Goal: Transaction & Acquisition: Book appointment/travel/reservation

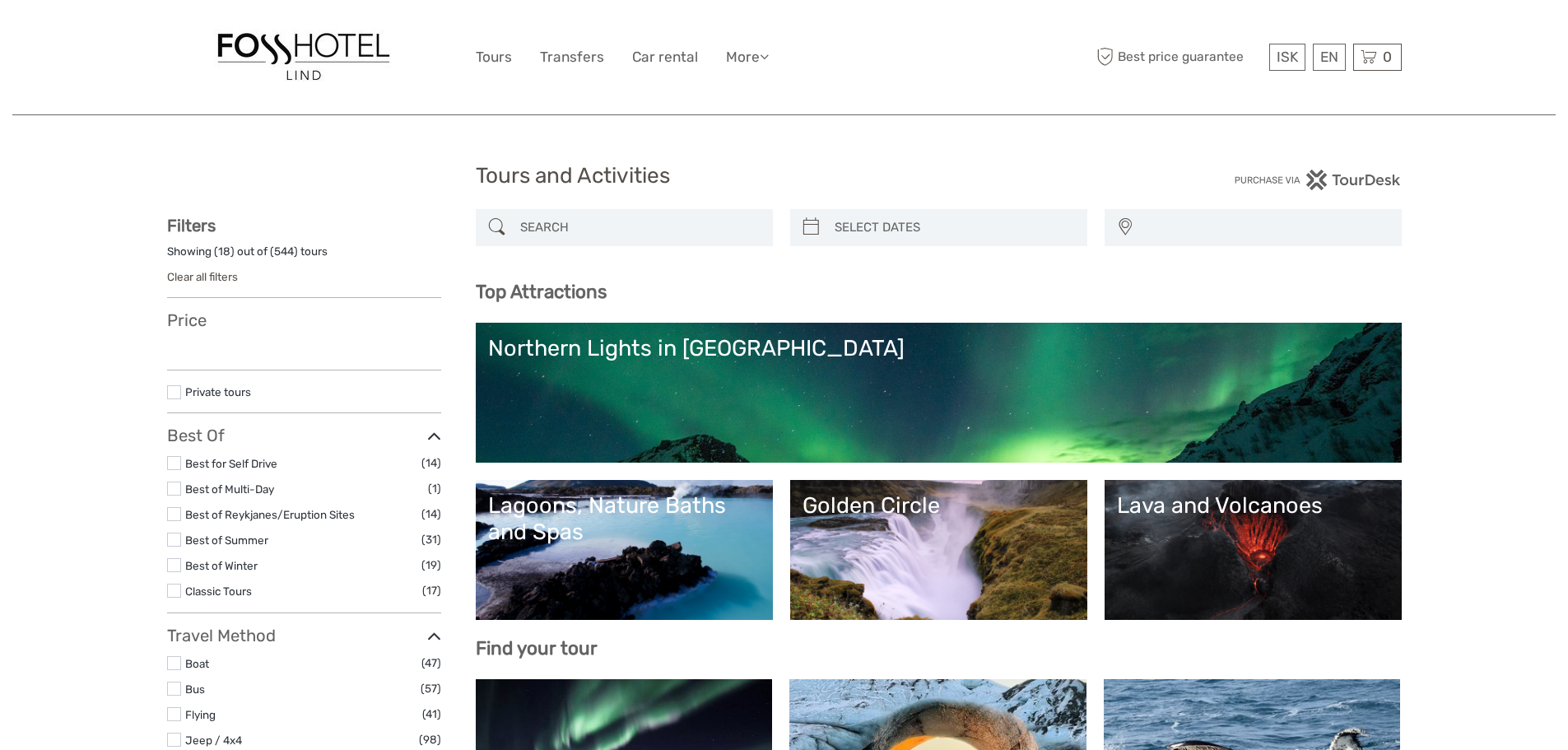
select select
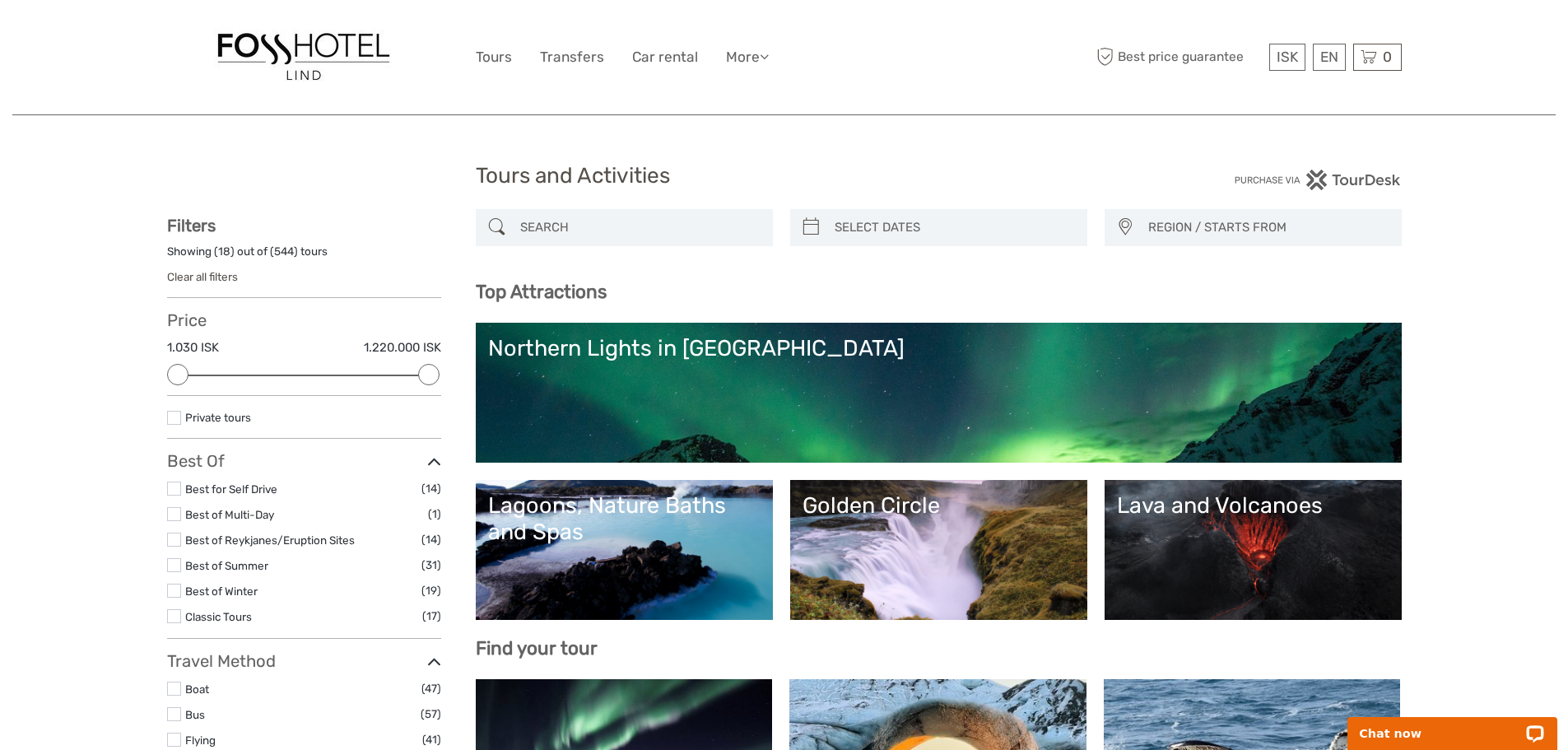
type input "09/09/2025"
click at [907, 234] on input "search" at bounding box center [954, 227] width 251 height 29
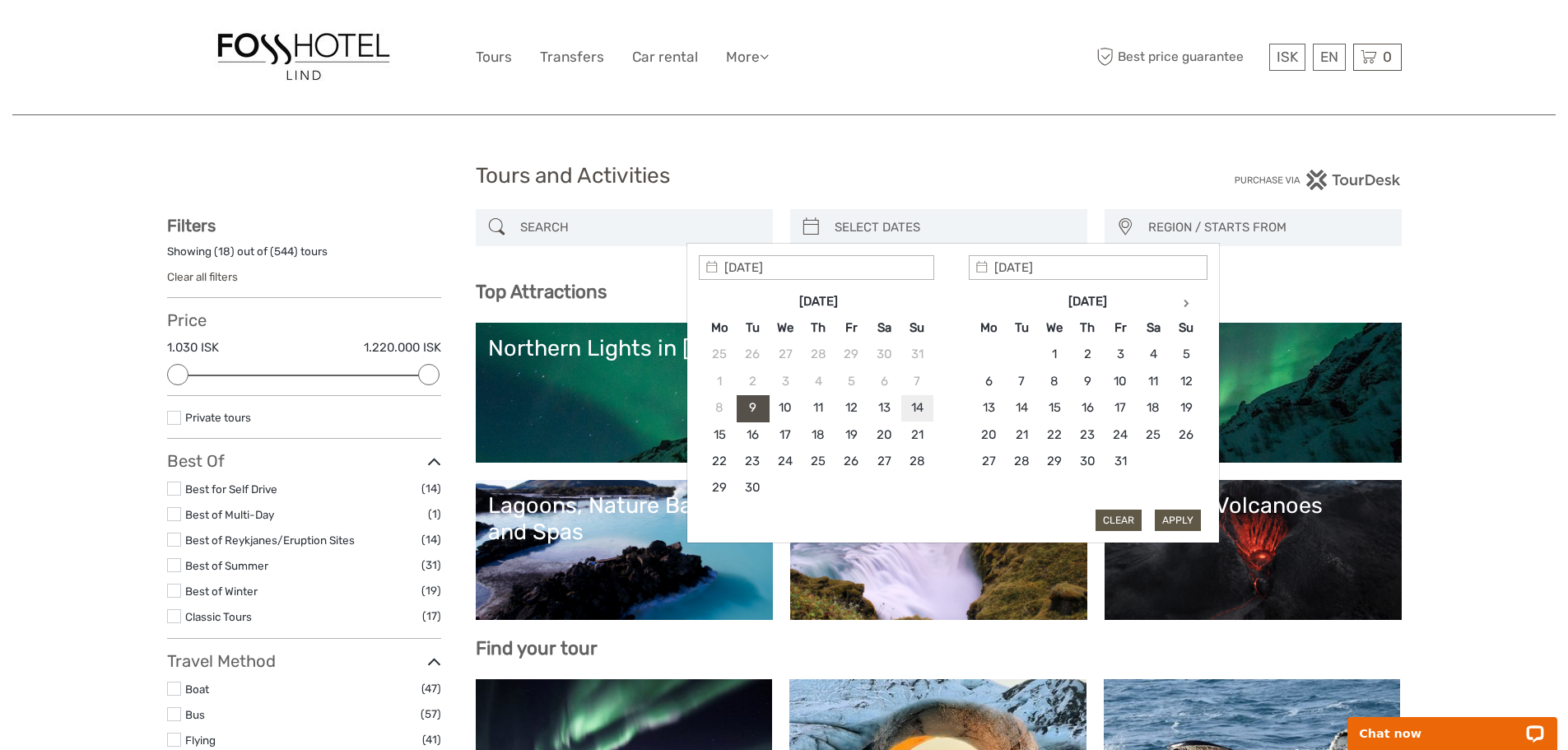
type input "14/09/2025"
click at [1020, 271] on input "14/09/2025" at bounding box center [1088, 267] width 239 height 25
click at [1185, 519] on button "Apply" at bounding box center [1178, 520] width 46 height 22
type input "14/09/2025 - 14/09/2025"
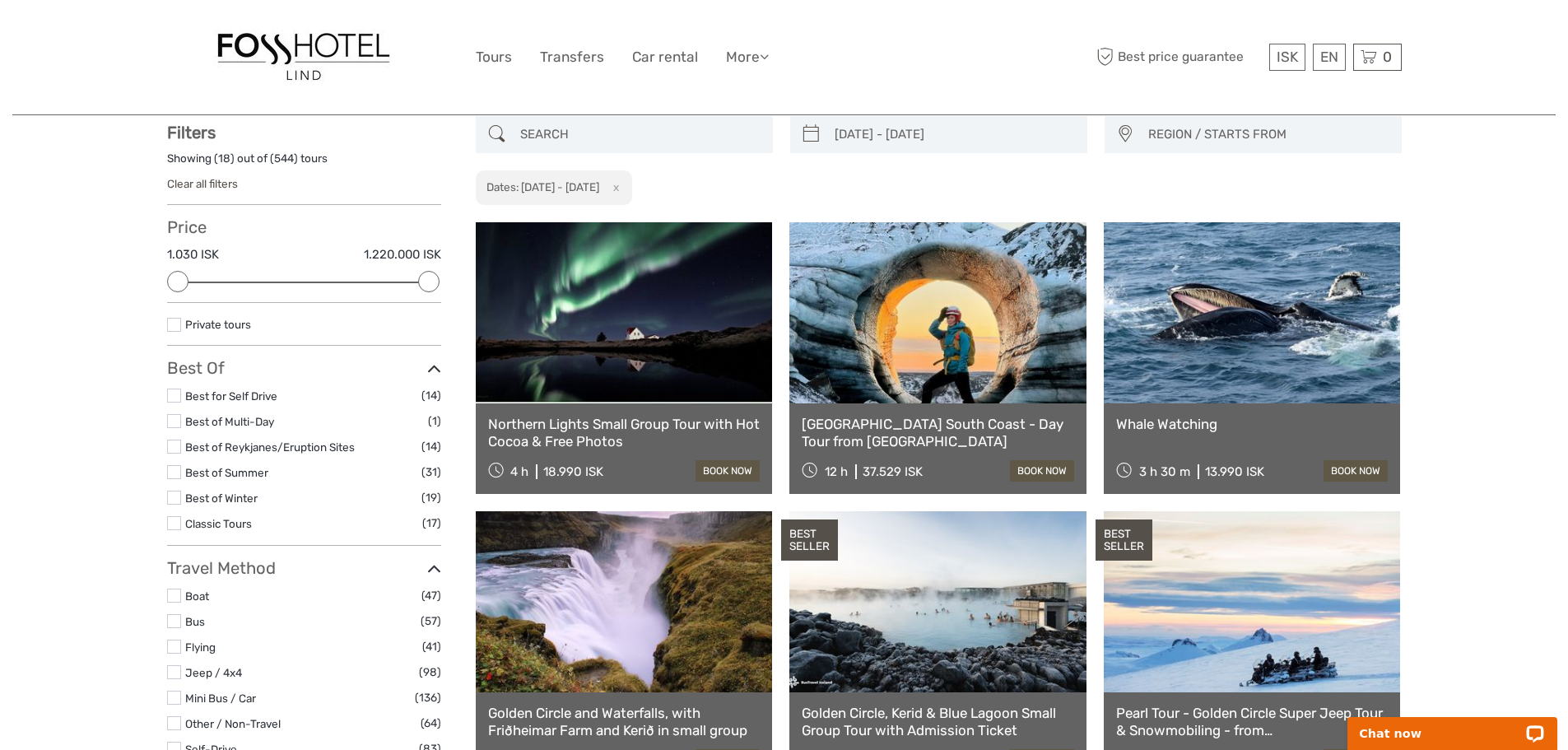
scroll to position [94, 0]
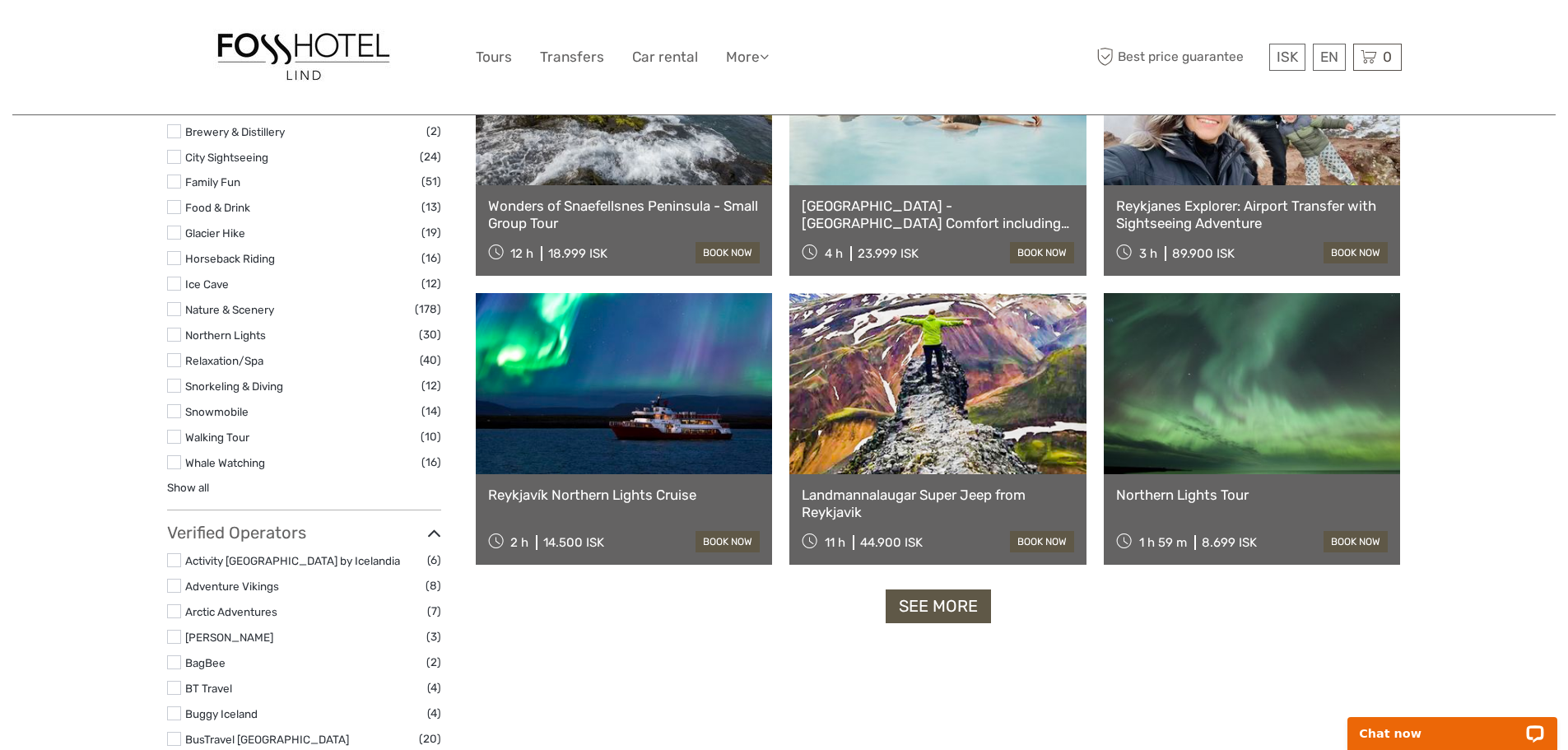
scroll to position [1411, 0]
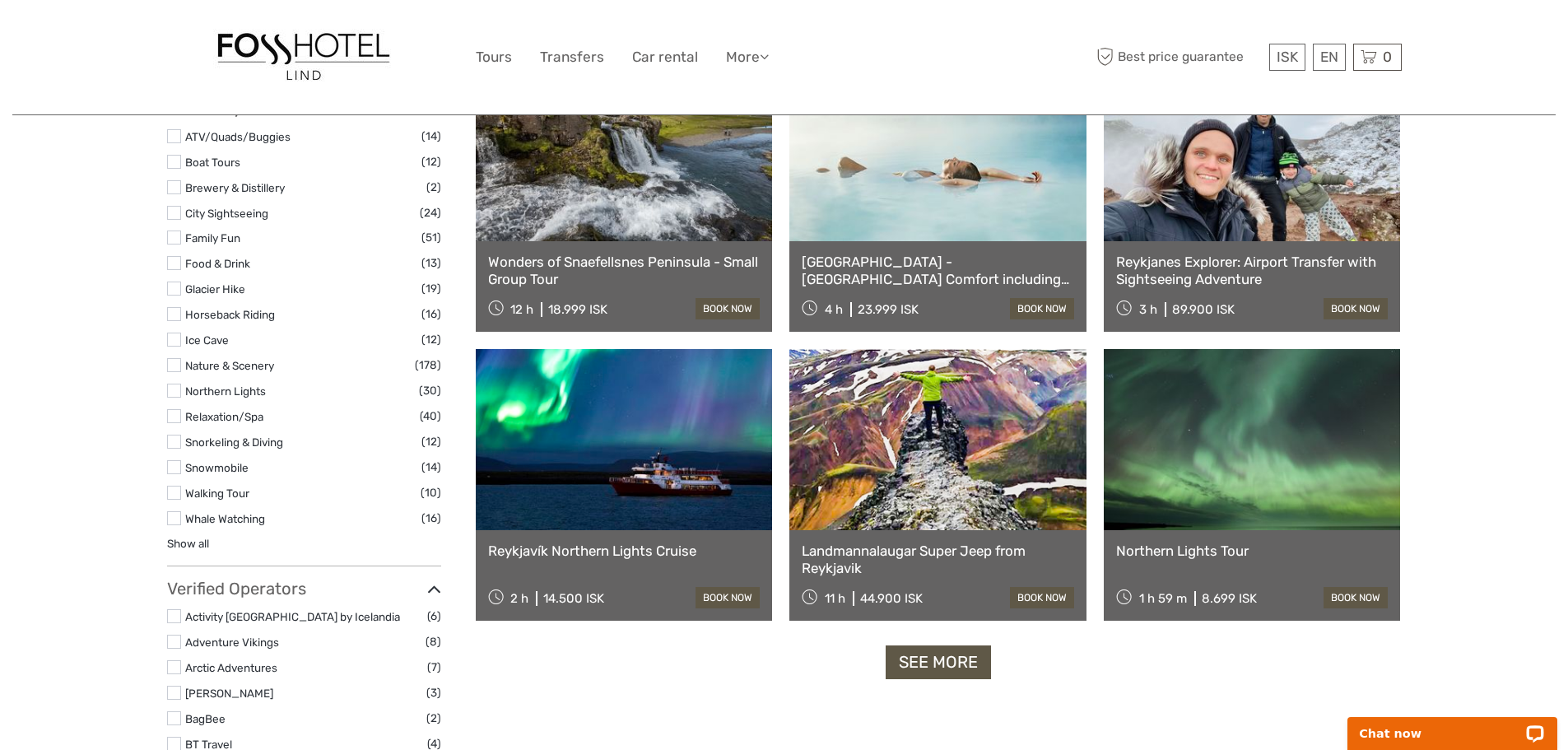
click at [169, 471] on label at bounding box center [174, 466] width 14 height 14
click at [0, 0] on input "checkbox" at bounding box center [0, 0] width 0 height 0
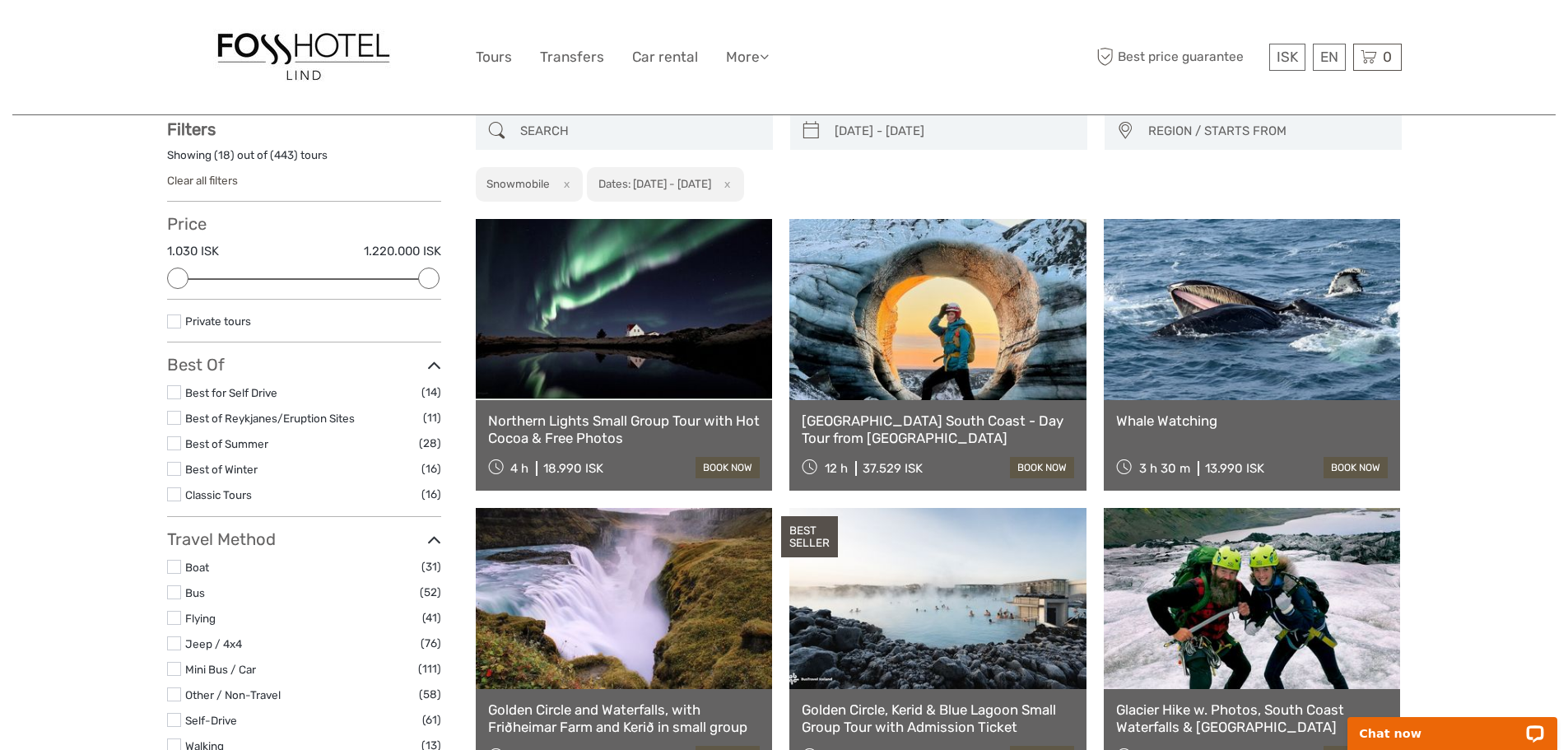
scroll to position [94, 0]
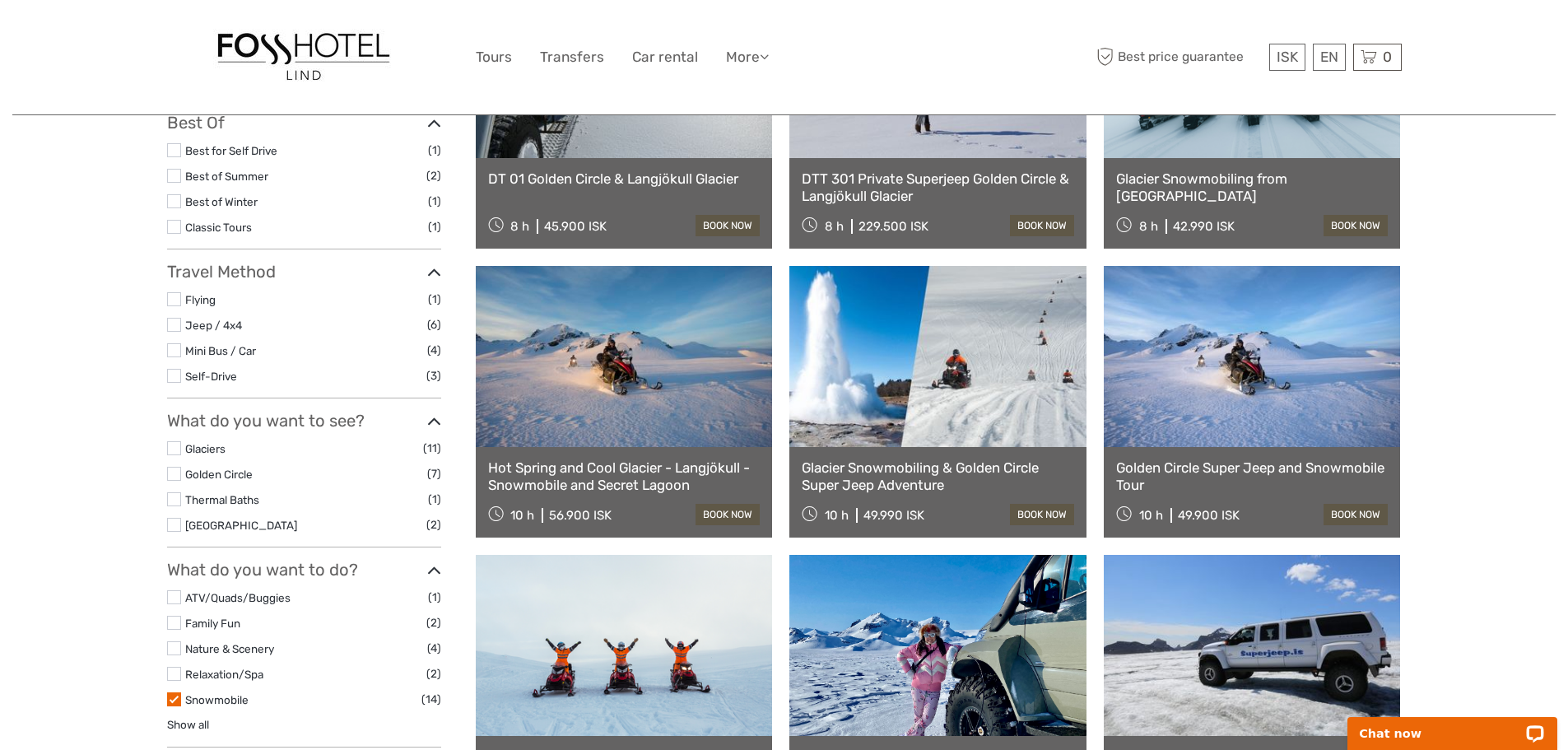
scroll to position [329, 0]
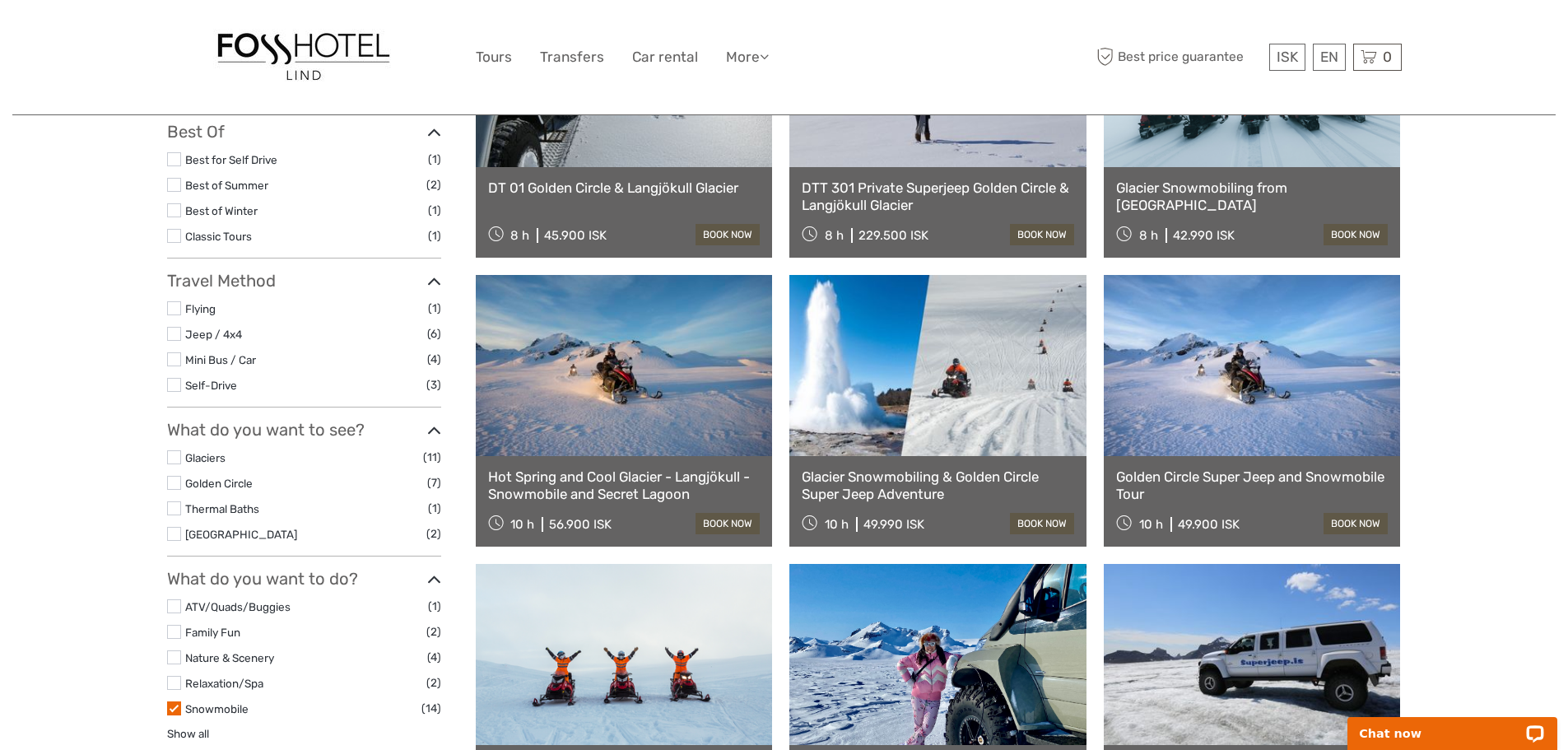
click at [1205, 395] on link at bounding box center [1252, 365] width 297 height 181
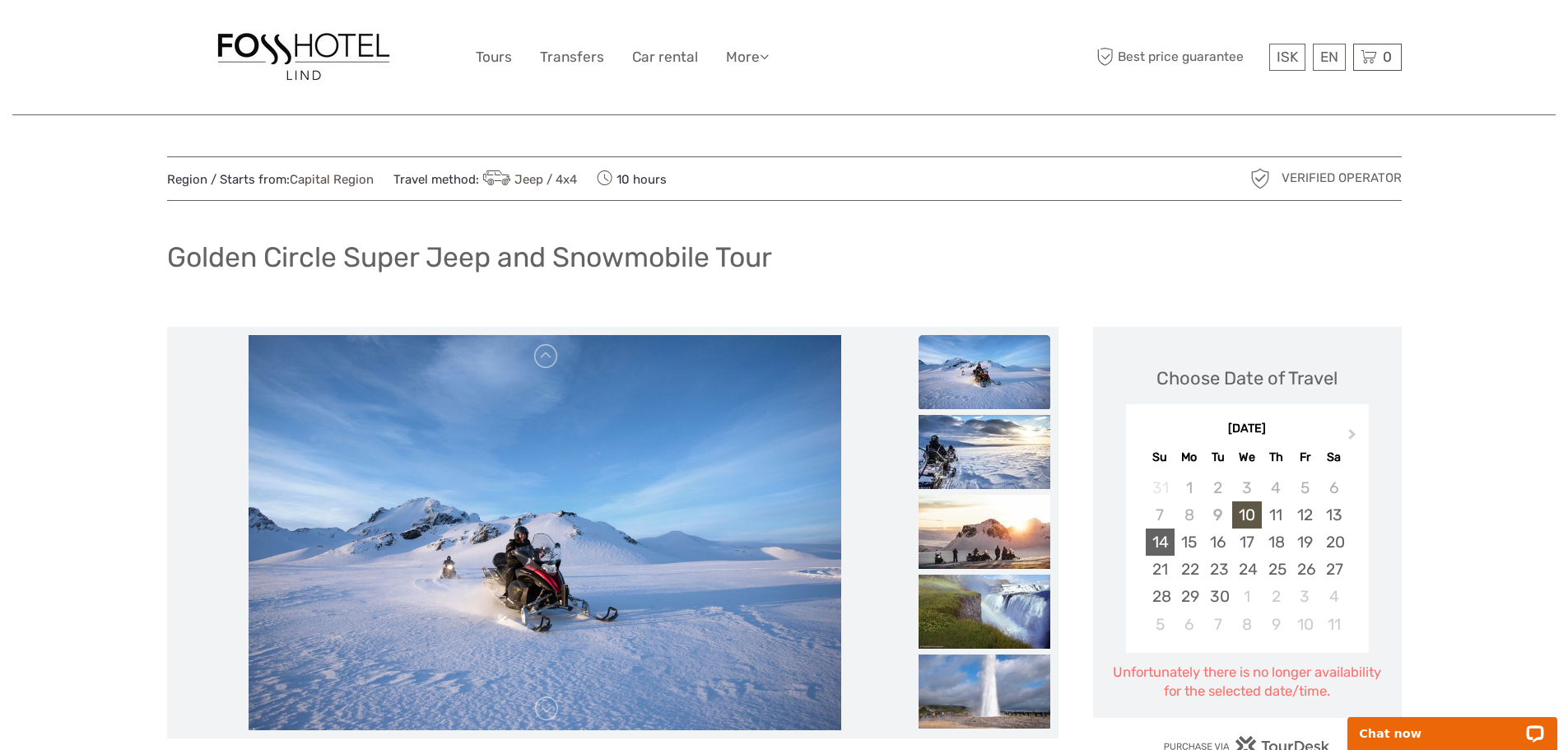
click at [1160, 542] on div "14" at bounding box center [1161, 542] width 29 height 27
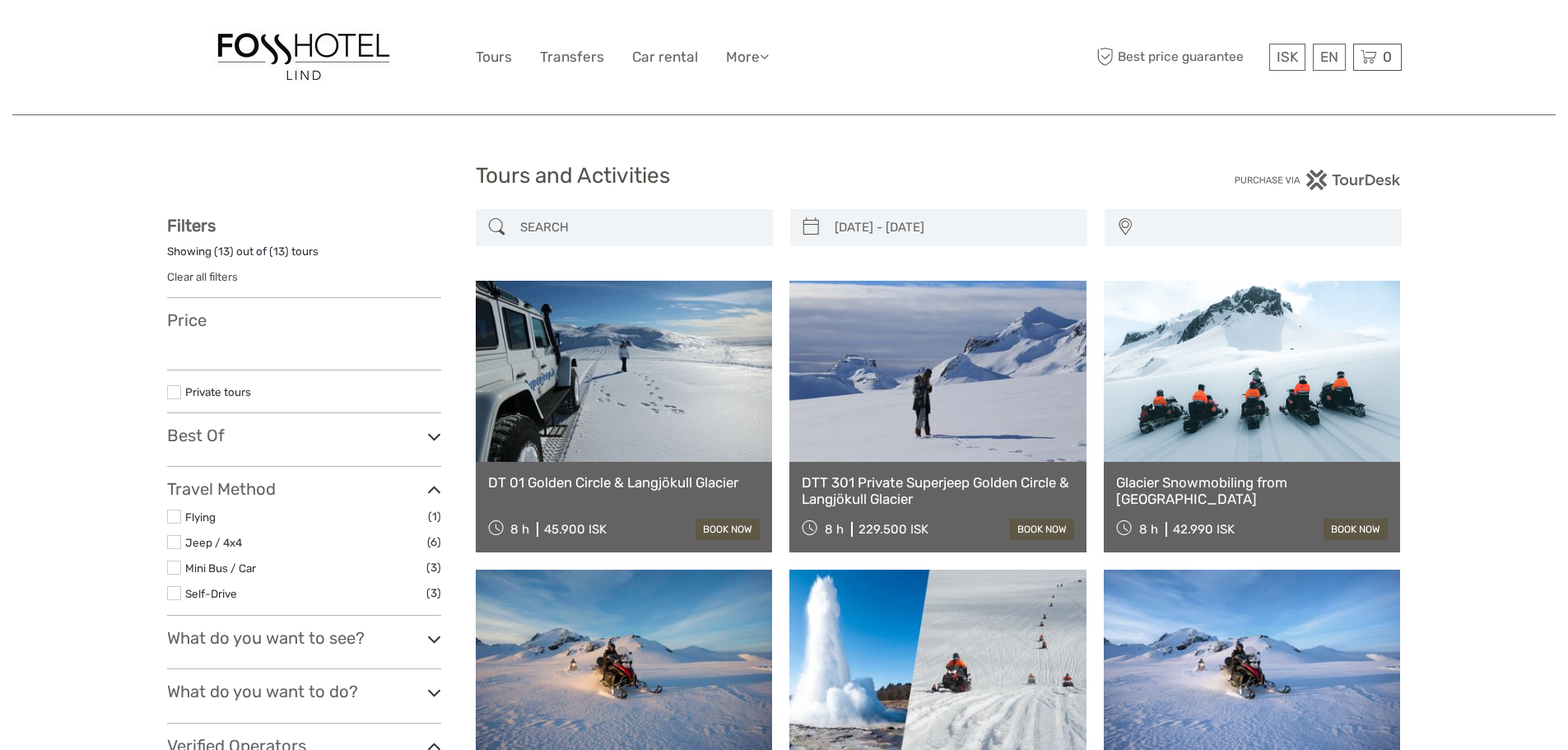
select select
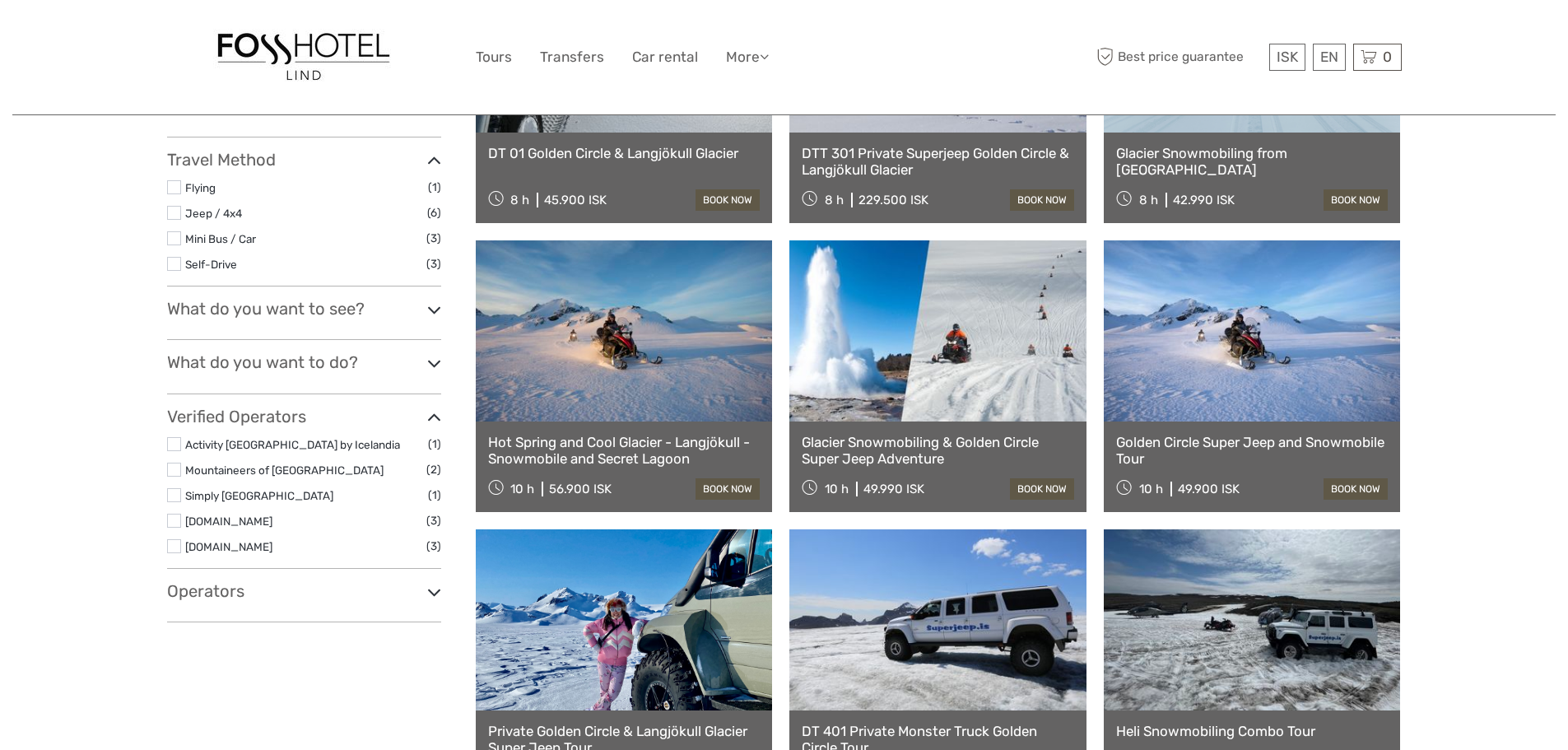
type input "14/09/2025 - 14/09/2025"
select select
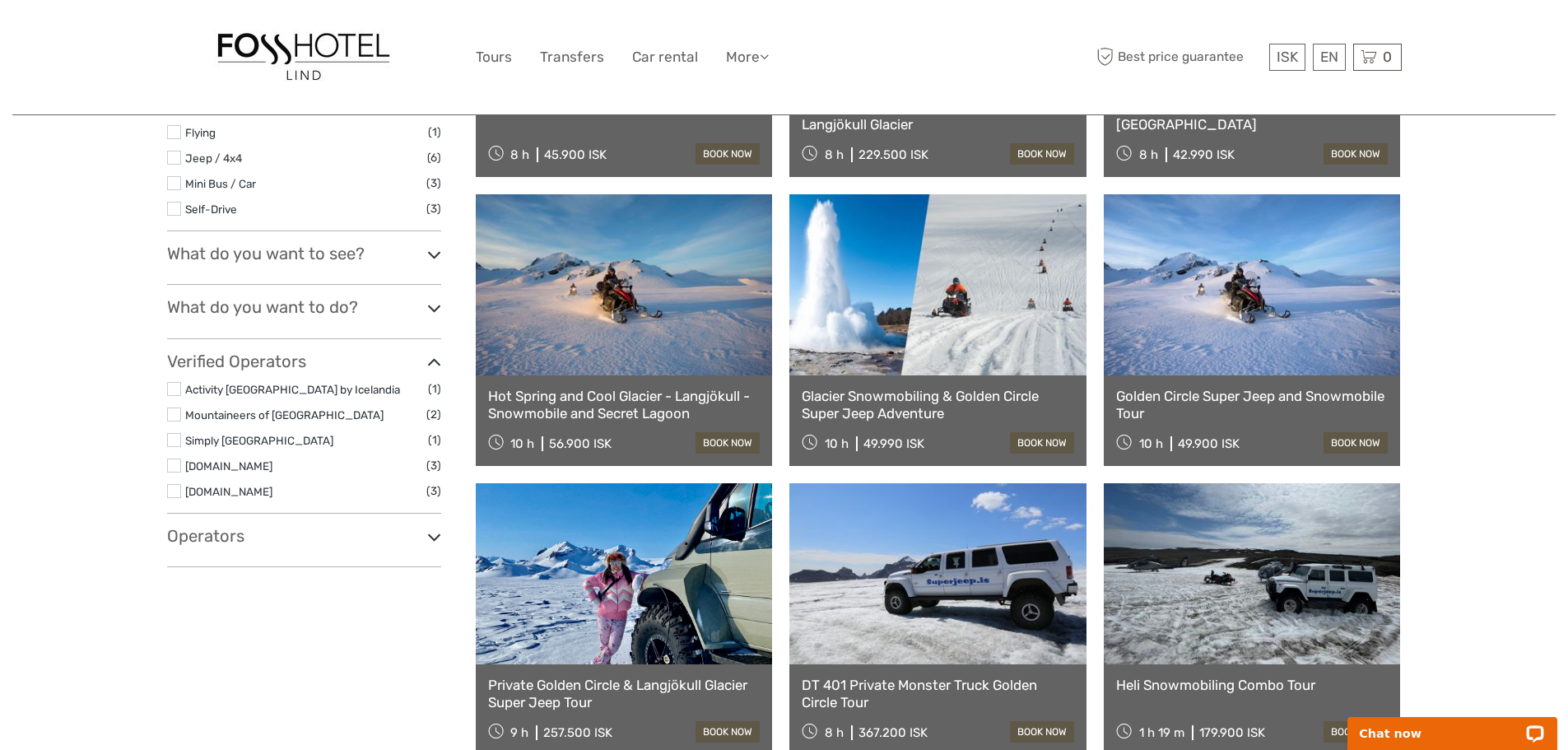
scroll to position [412, 0]
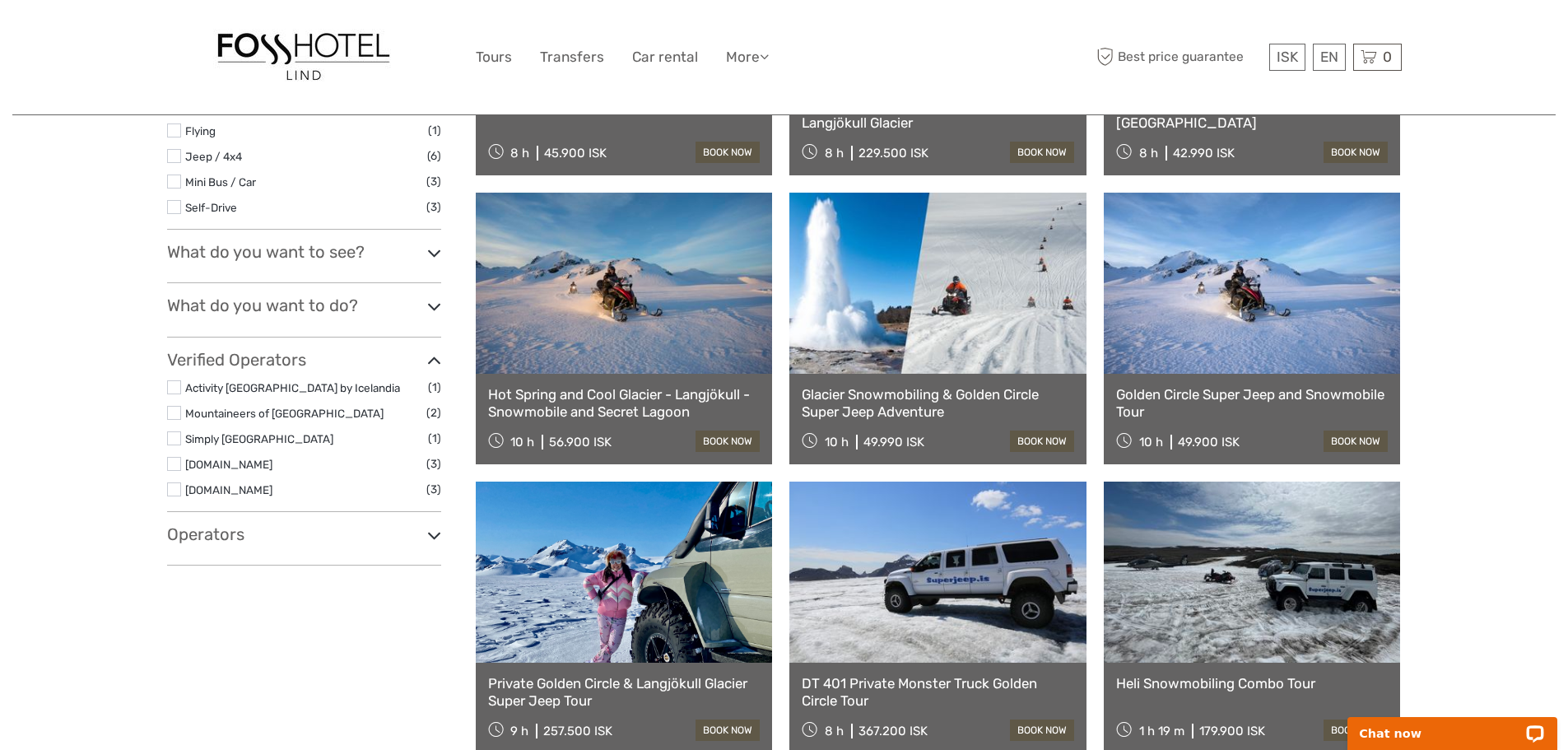
click at [905, 291] on link at bounding box center [938, 283] width 297 height 181
click at [975, 337] on link at bounding box center [938, 283] width 297 height 181
click at [1040, 442] on link "book now" at bounding box center [1042, 441] width 65 height 22
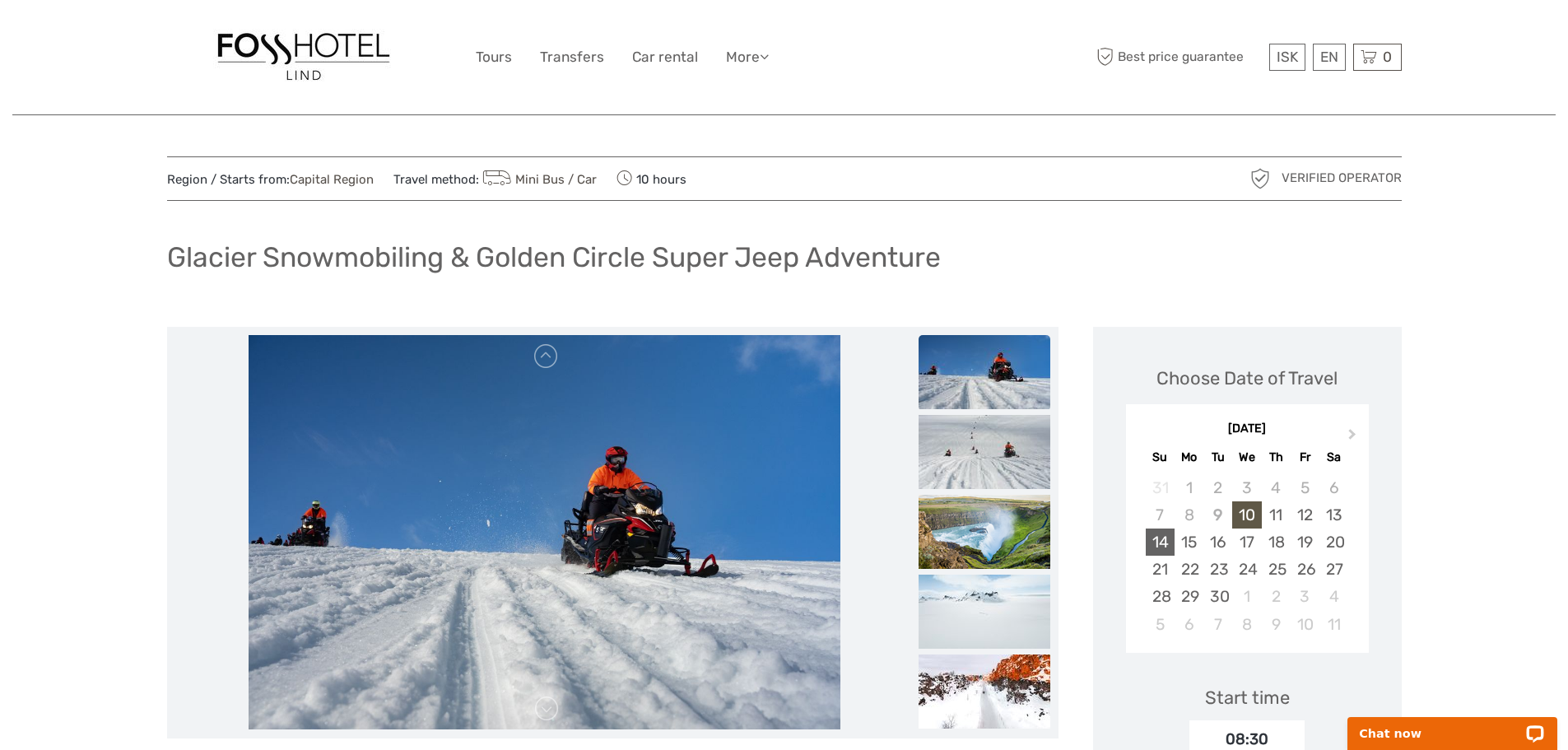
click at [1163, 544] on div "14" at bounding box center [1161, 542] width 29 height 27
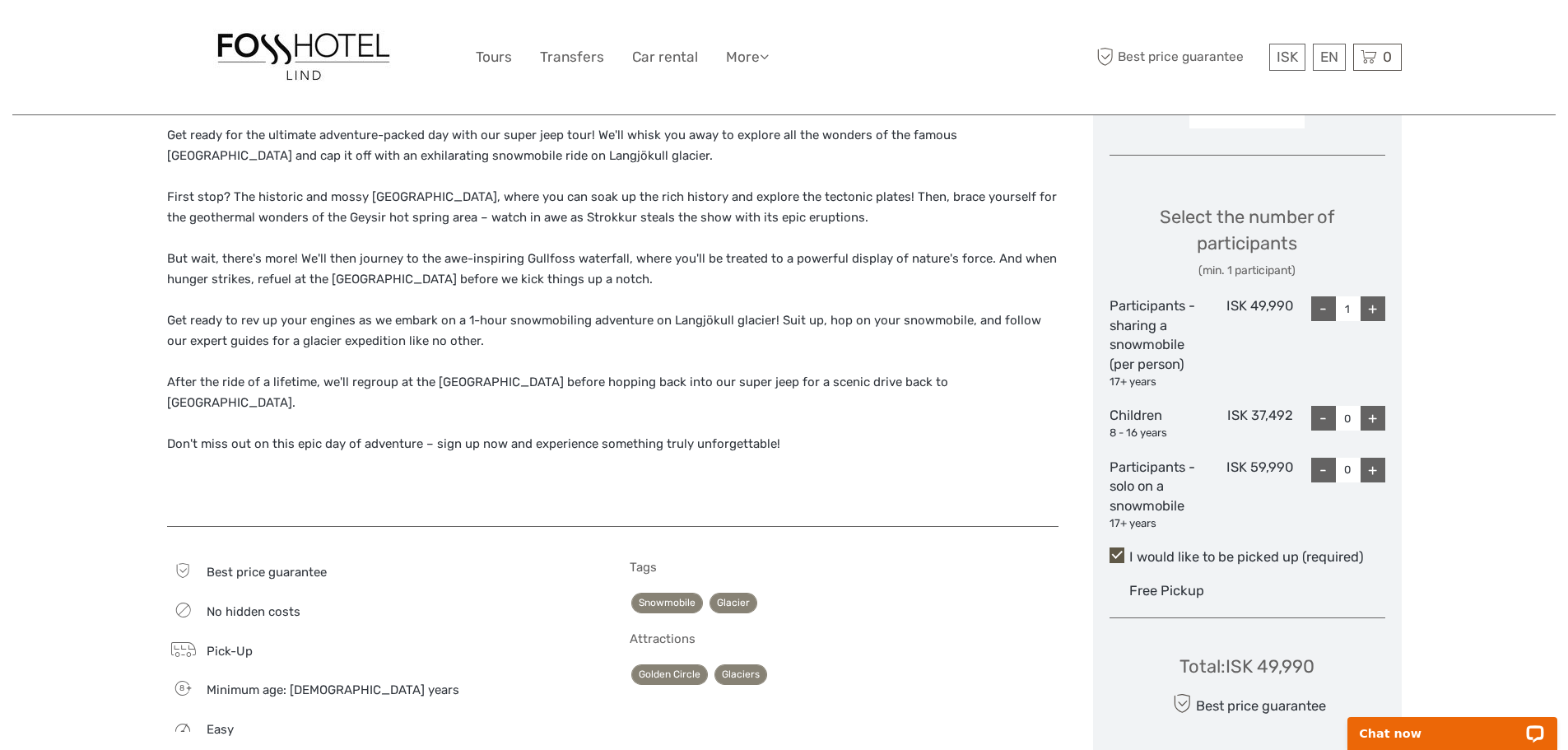
scroll to position [658, 0]
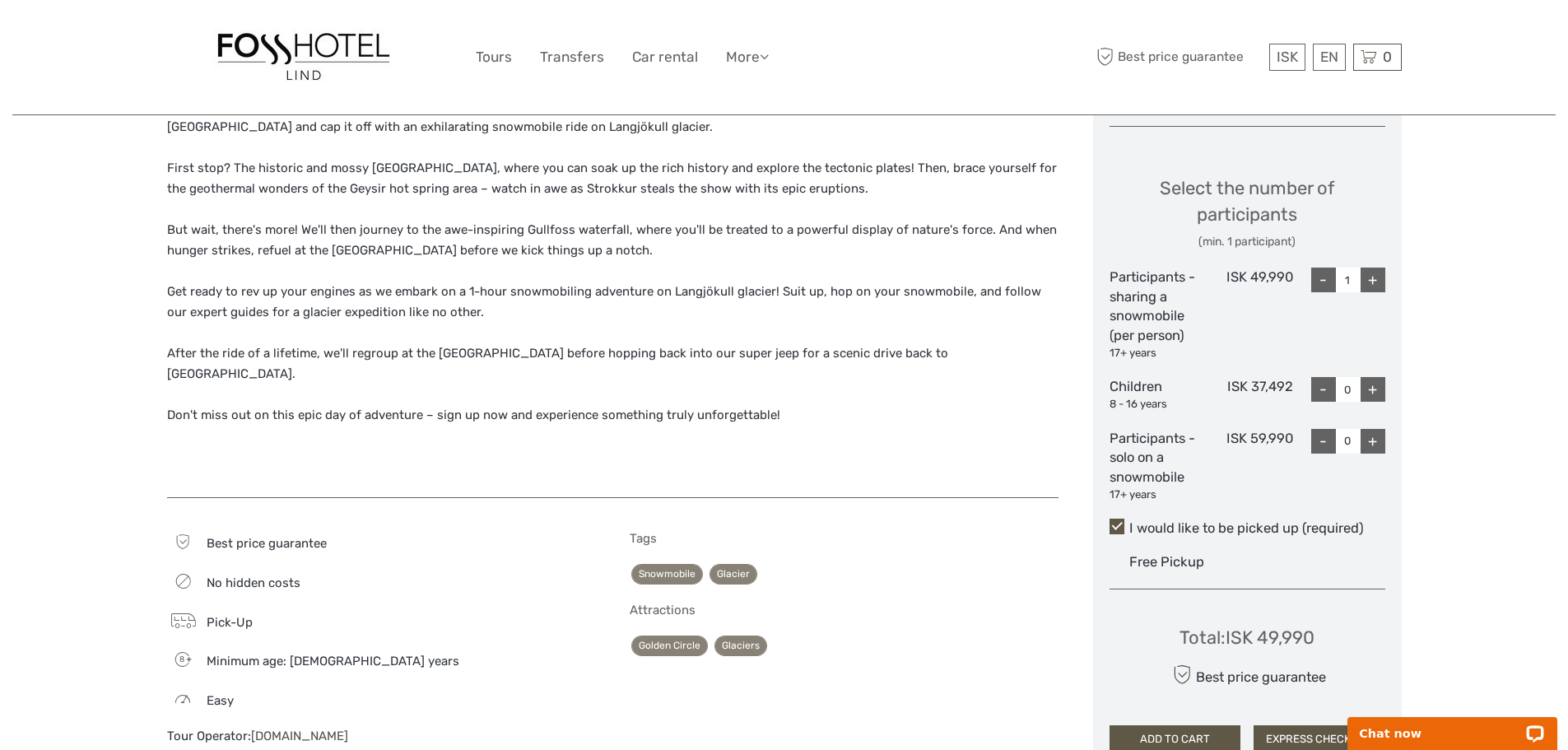
click at [1365, 274] on div "+" at bounding box center [1372, 279] width 25 height 25
type input "2"
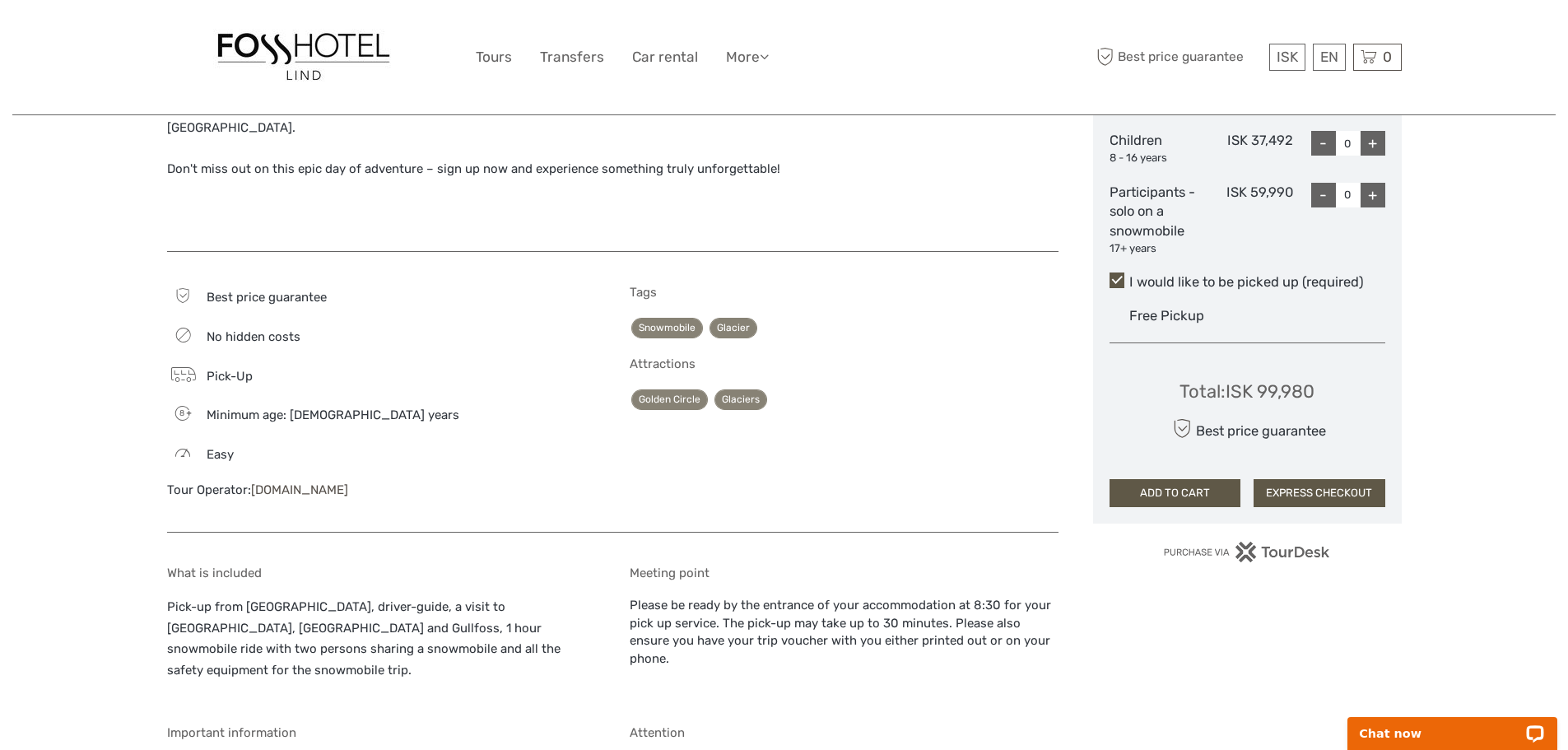
scroll to position [905, 0]
click at [1340, 491] on button "EXPRESS CHECKOUT" at bounding box center [1320, 492] width 132 height 28
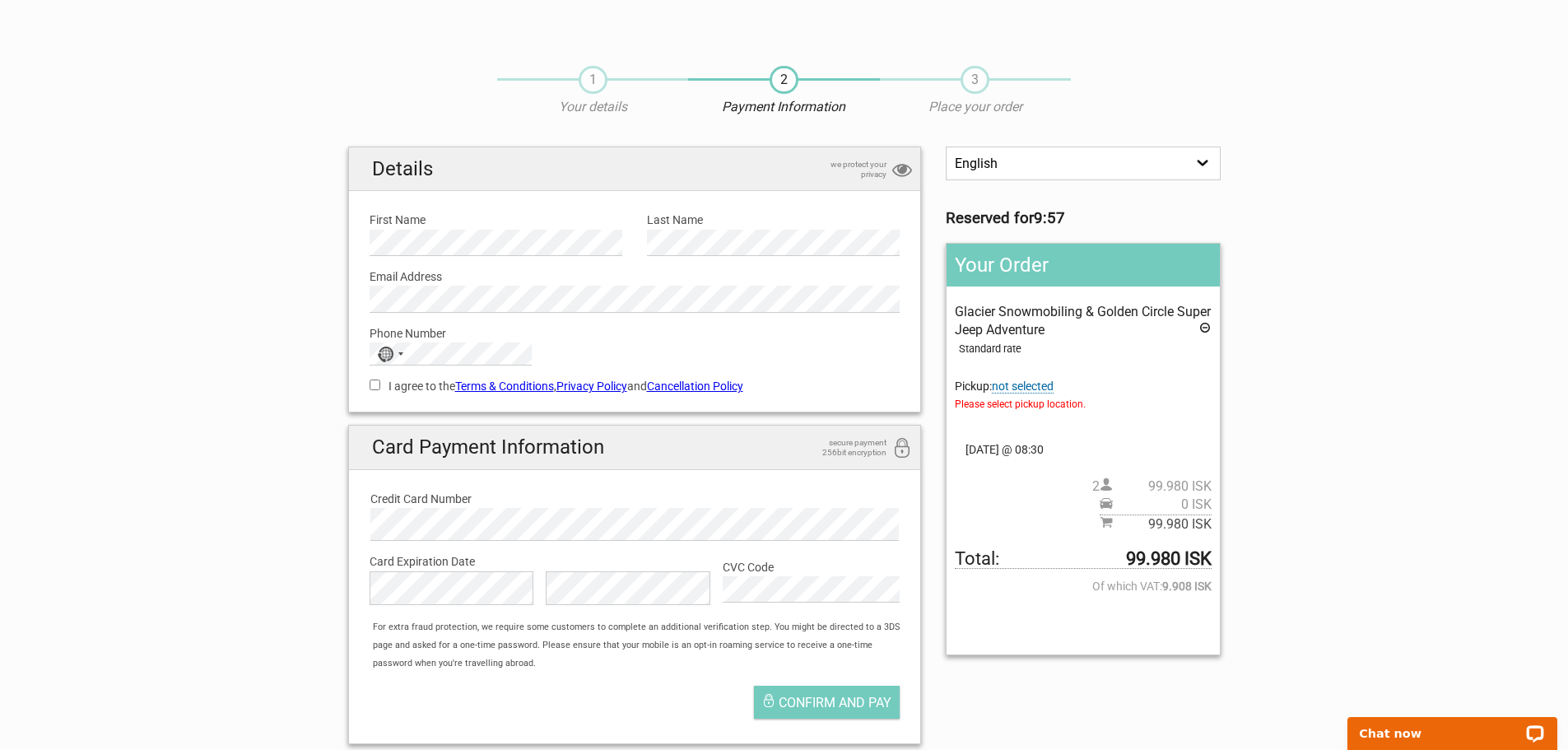
click at [472, 222] on label "First Name" at bounding box center [496, 220] width 253 height 18
click at [379, 391] on label "I agree to the Terms & Conditions , Privacy Policy and Cancellation Policy" at bounding box center [635, 386] width 531 height 18
click at [379, 390] on input "I agree to the Terms & Conditions , Privacy Policy and Cancellation Policy" at bounding box center [375, 385] width 11 height 11
checkbox input "true"
click at [1037, 386] on span "not selected" at bounding box center [1023, 385] width 62 height 14
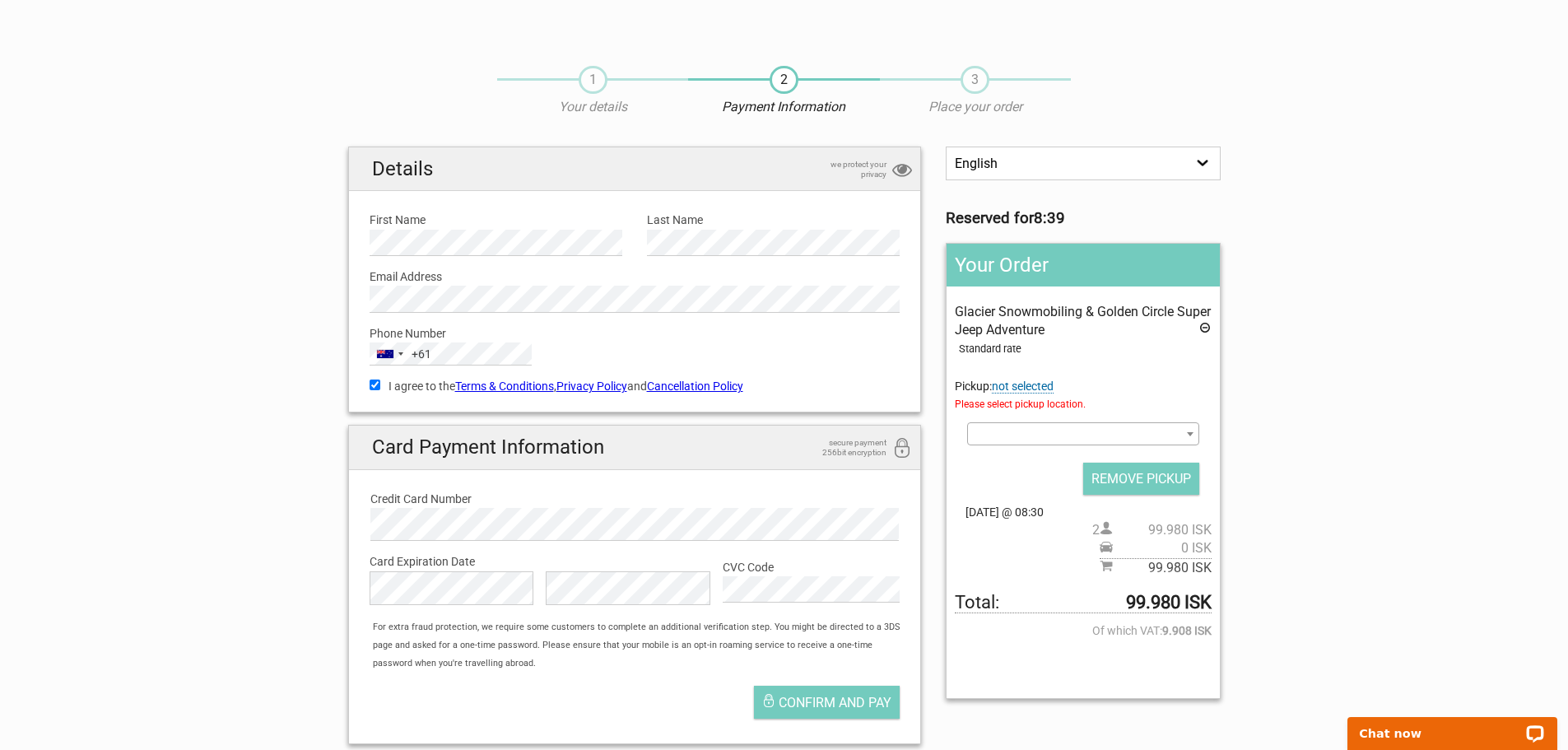
click at [1019, 431] on span at bounding box center [1083, 433] width 231 height 23
type input "foss"
click at [1028, 431] on span at bounding box center [1083, 433] width 231 height 23
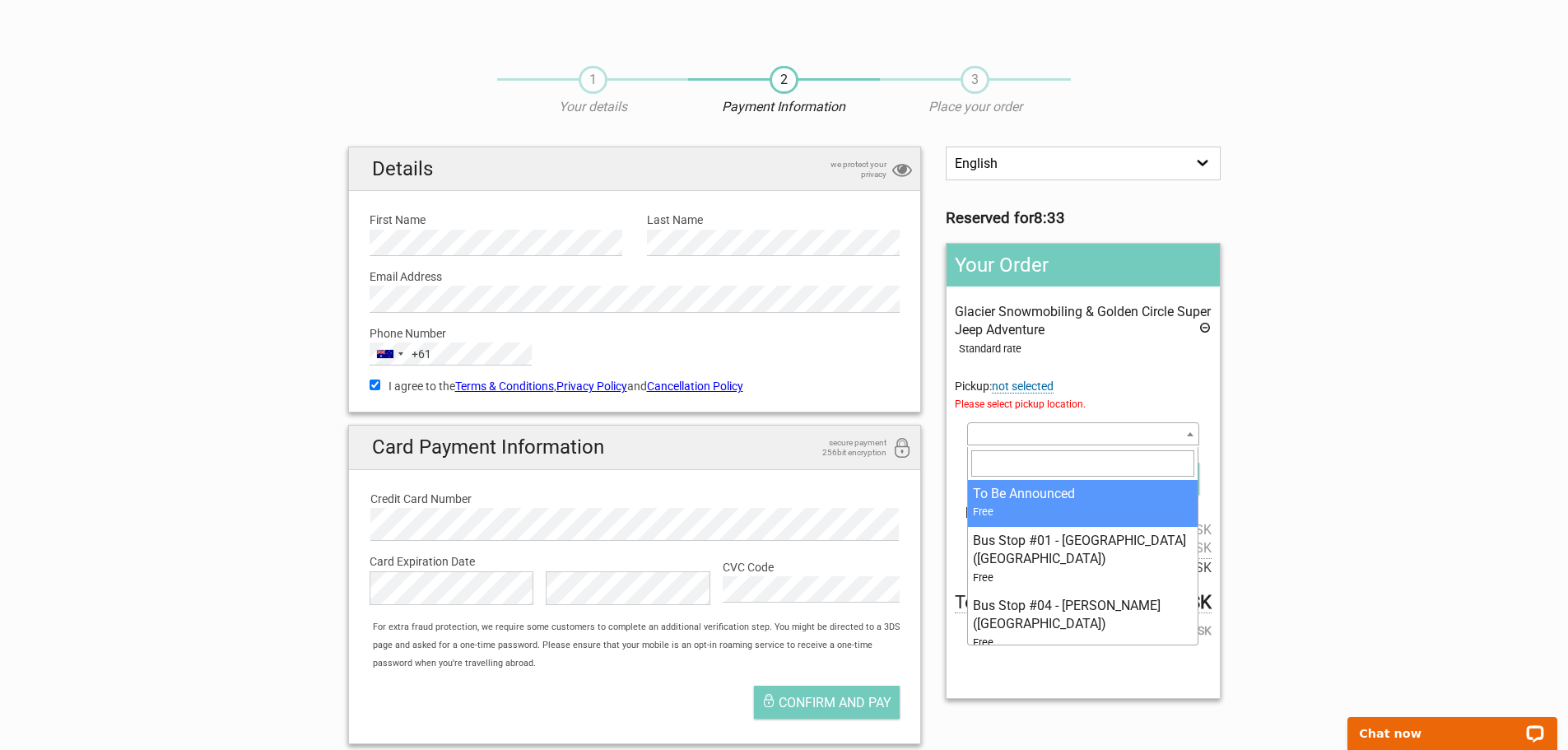
click at [1192, 436] on b at bounding box center [1190, 434] width 6 height 5
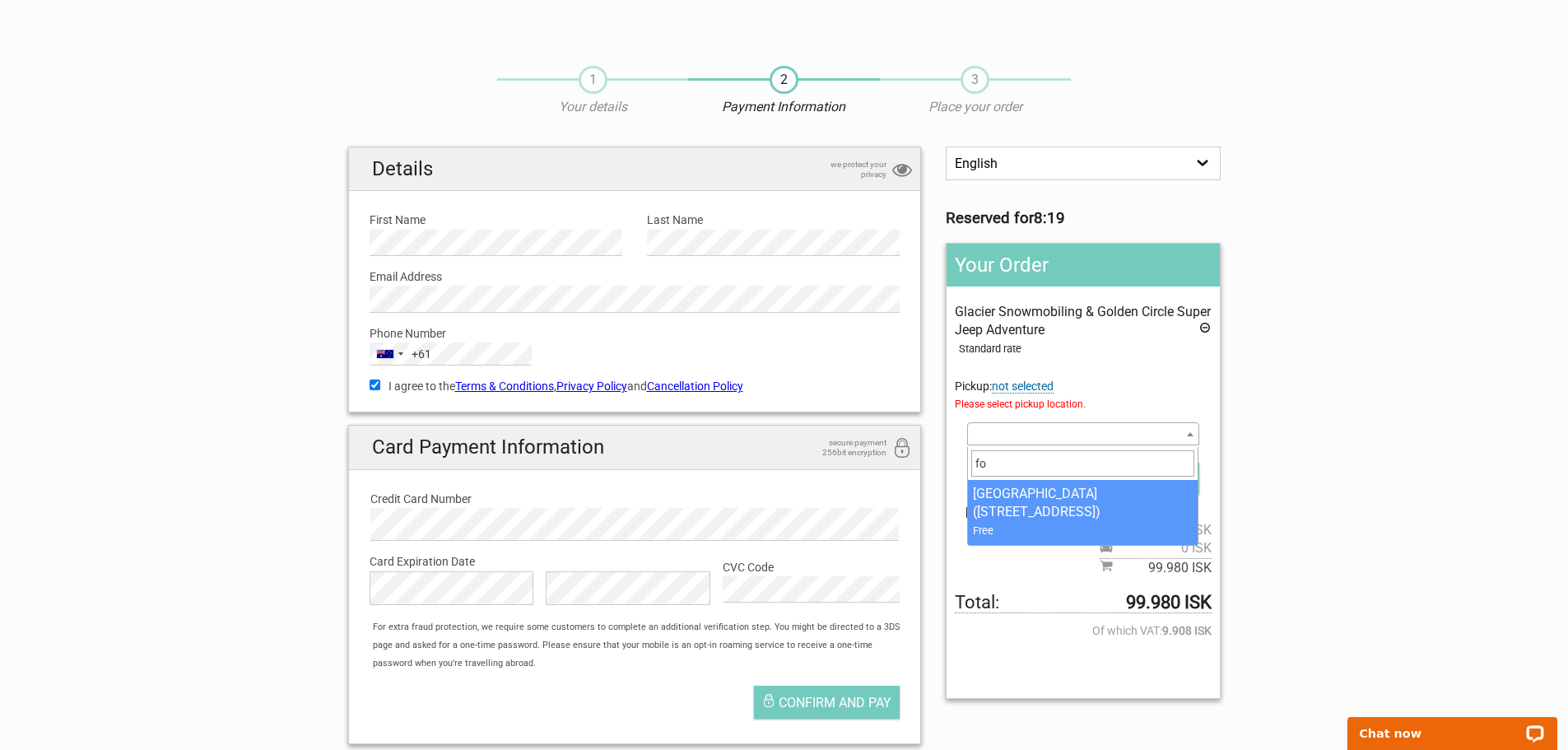
type input "f"
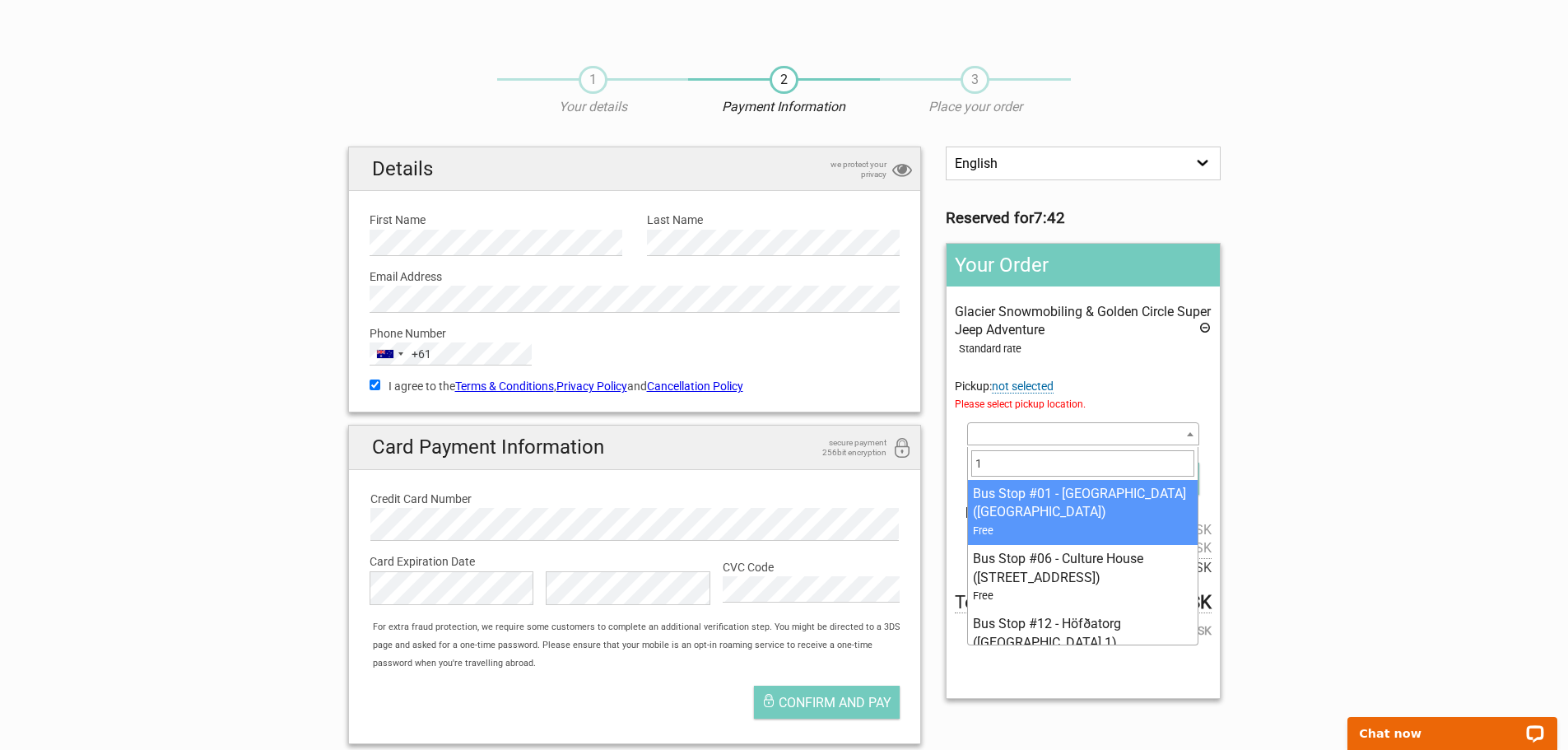
type input "13"
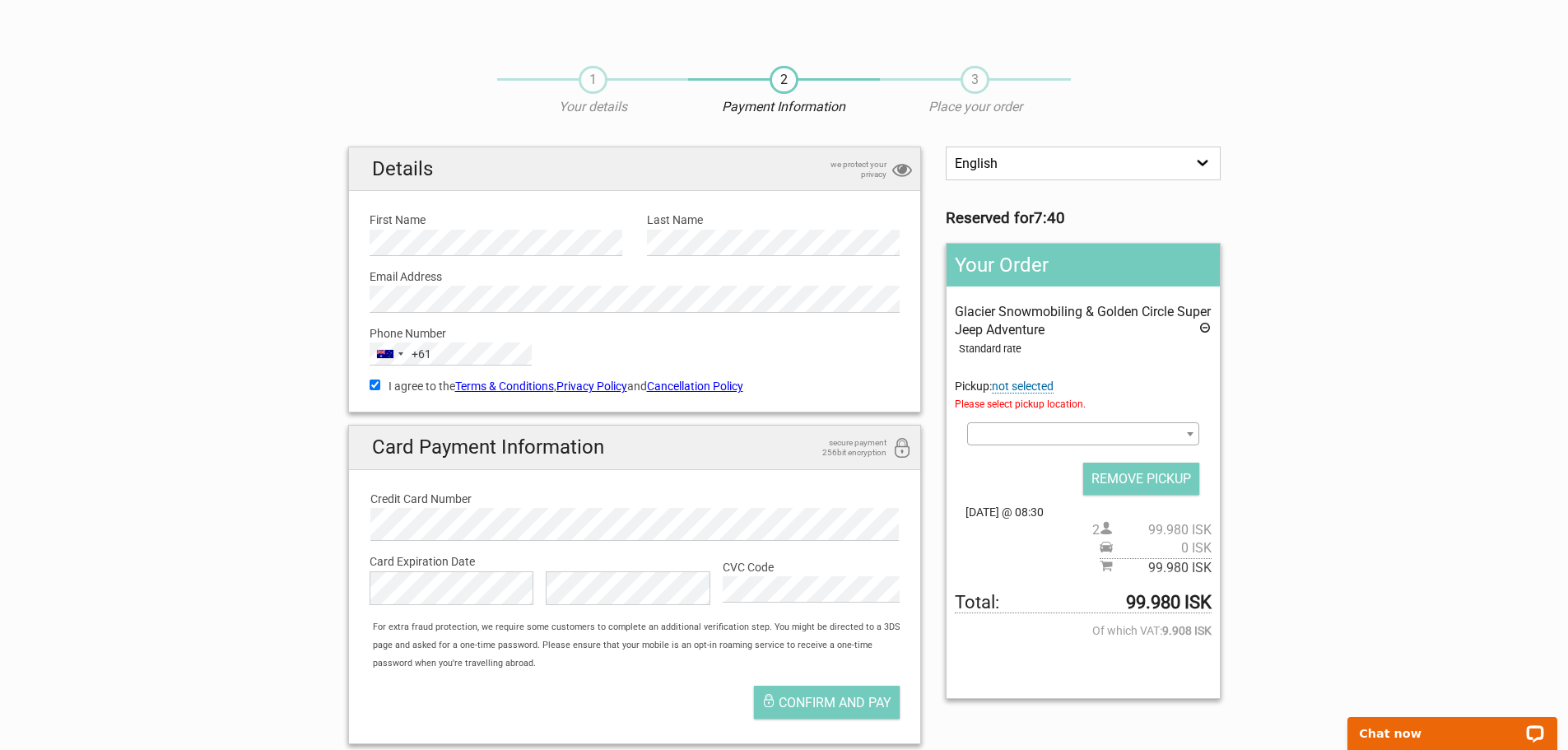
click at [1108, 369] on div "Glacier Snowmobiling & Golden Circle Super Jeep Adventure Standard rate Pickup:…" at bounding box center [1083, 439] width 256 height 274
click at [1191, 438] on span at bounding box center [1191, 434] width 16 height 22
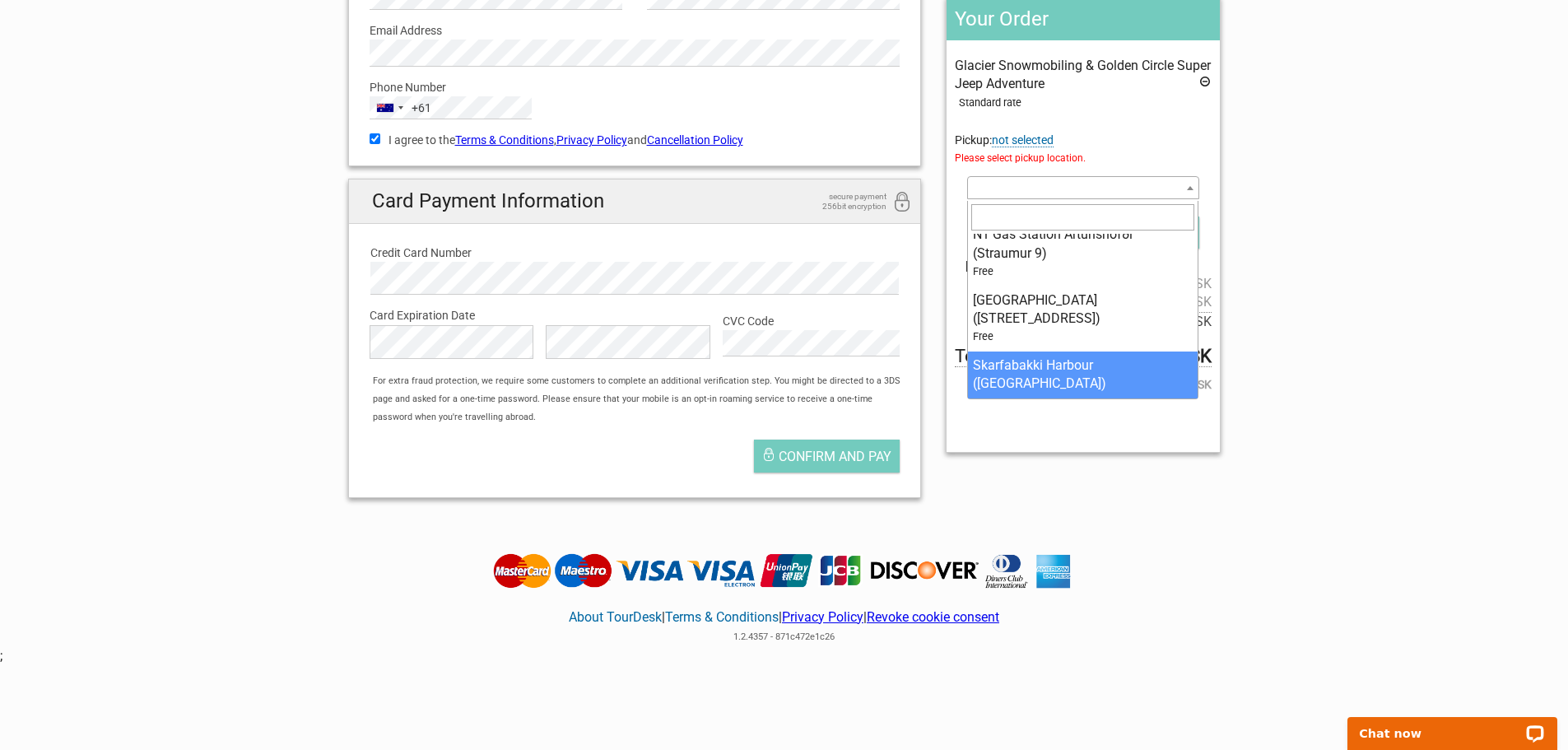
scroll to position [247, 0]
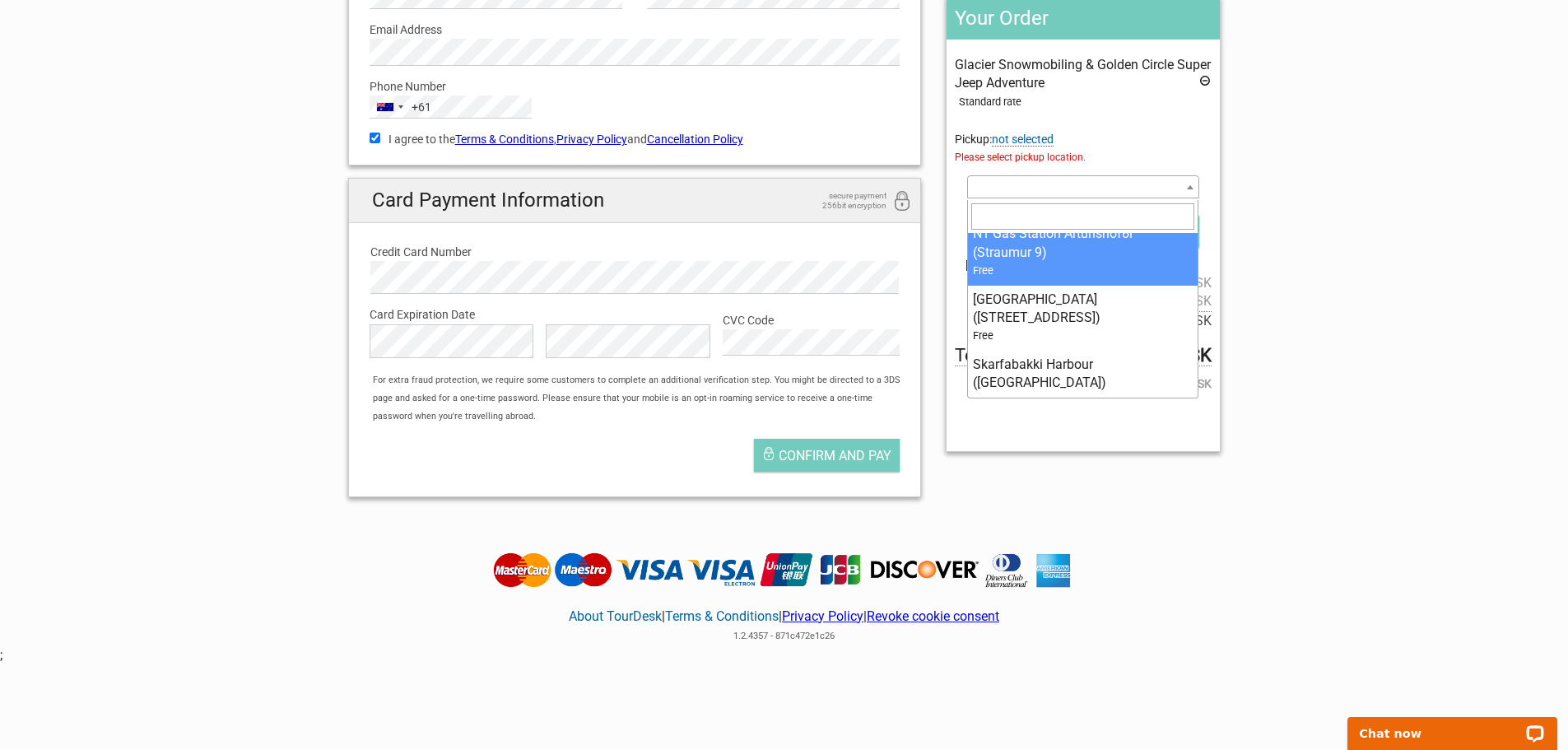
click at [1035, 214] on input "search" at bounding box center [1082, 216] width 223 height 26
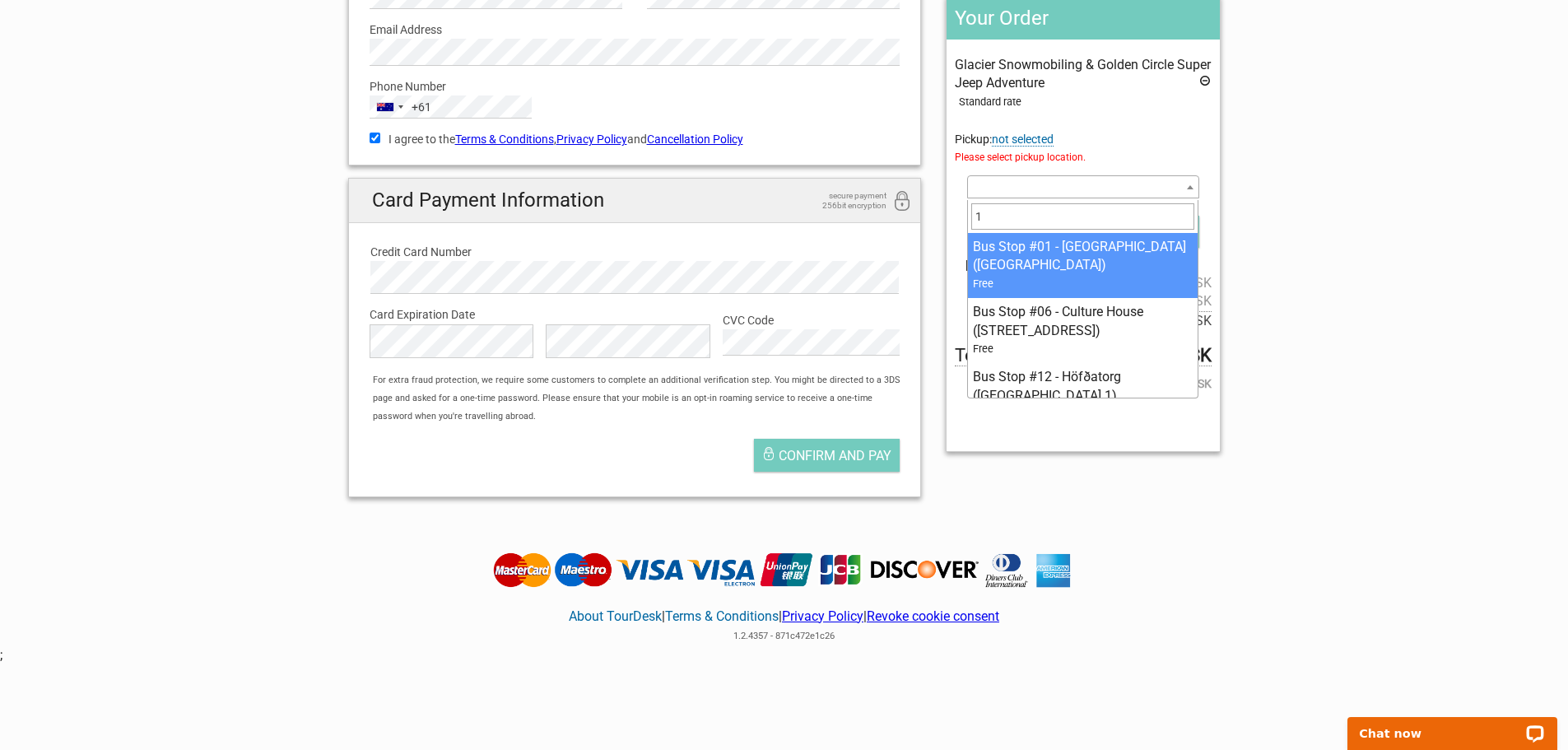
type input "14"
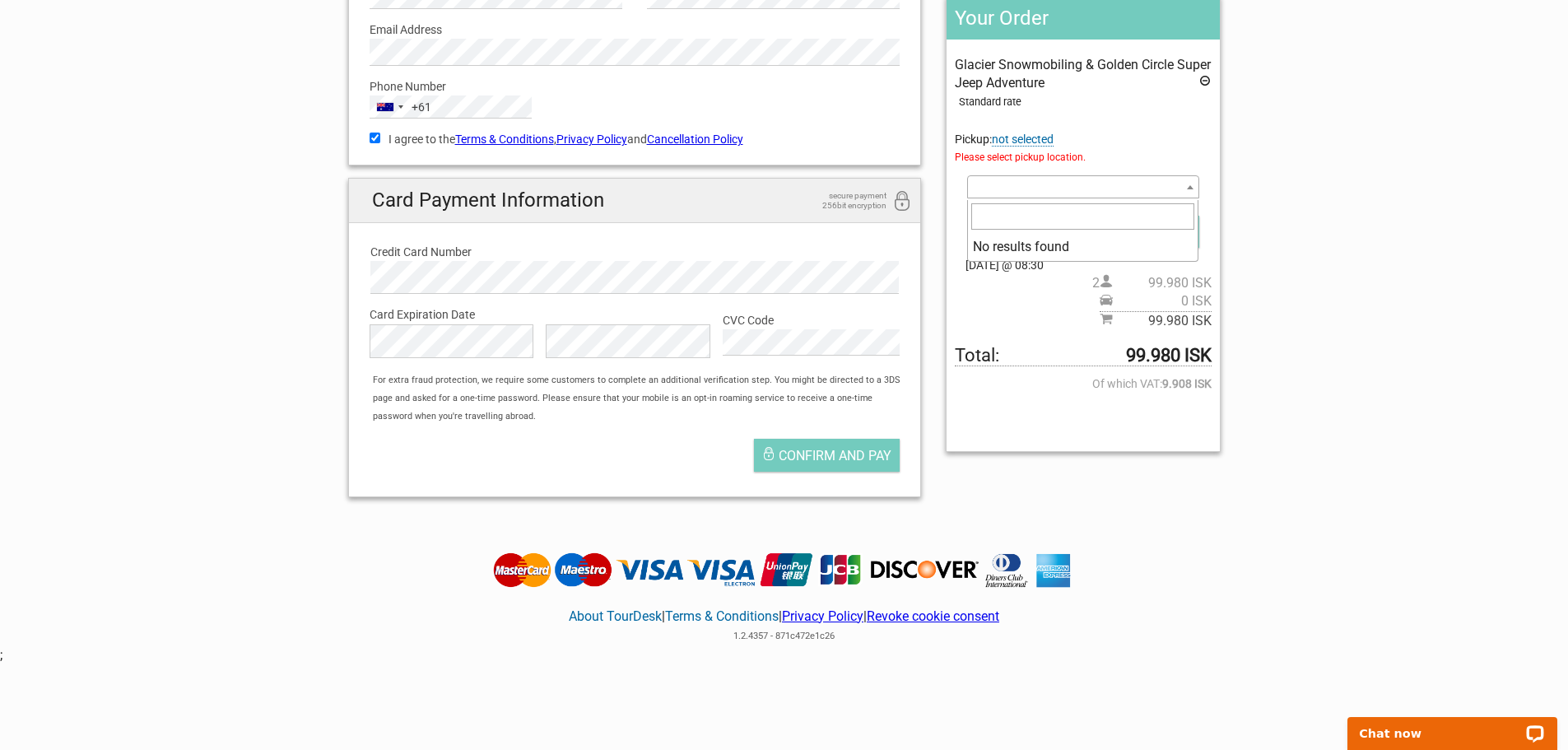
click at [1124, 125] on div "Glacier Snowmobiling & Golden Circle Super Jeep Adventure Standard rate Pickup:…" at bounding box center [1083, 193] width 256 height 274
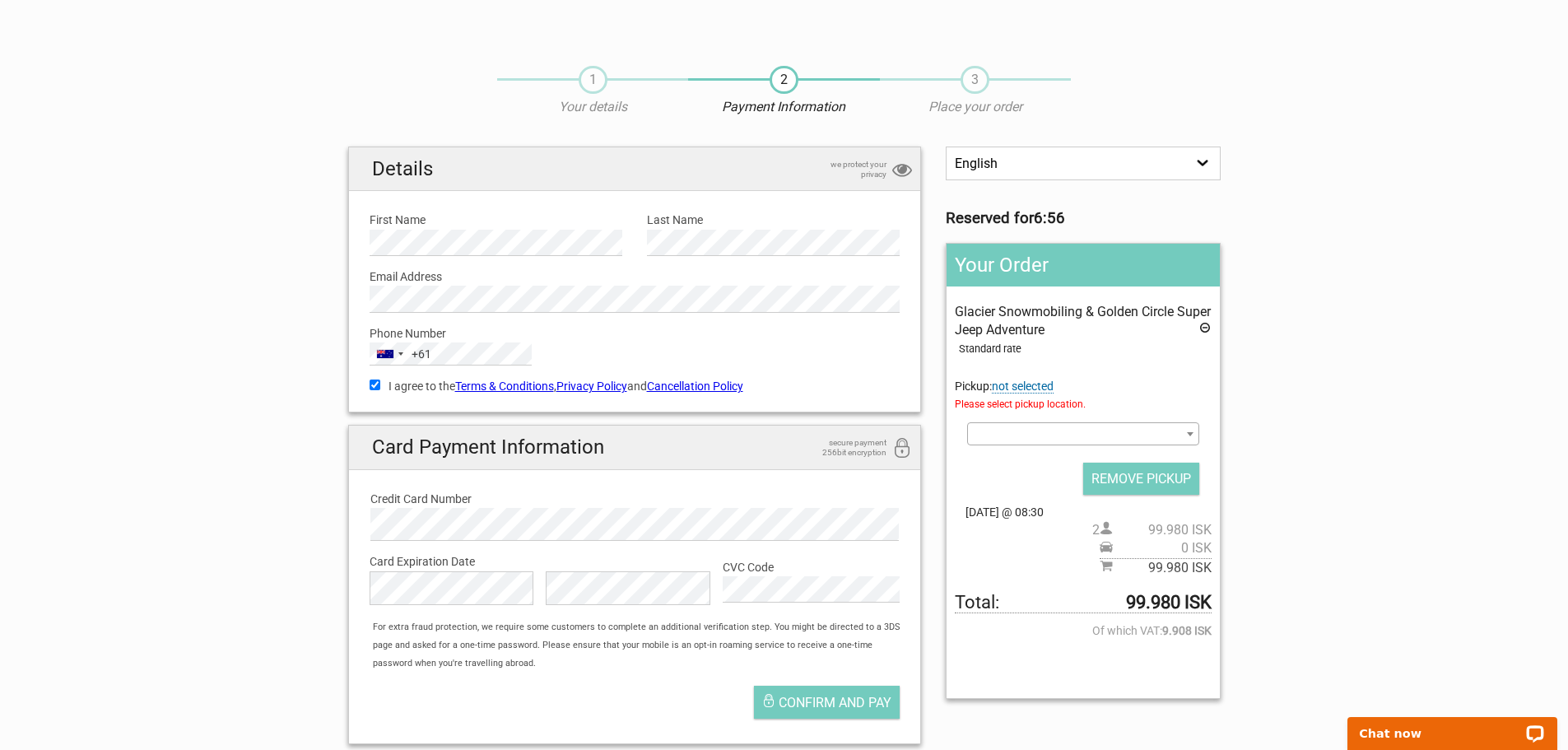
click at [1187, 438] on span at bounding box center [1191, 434] width 16 height 22
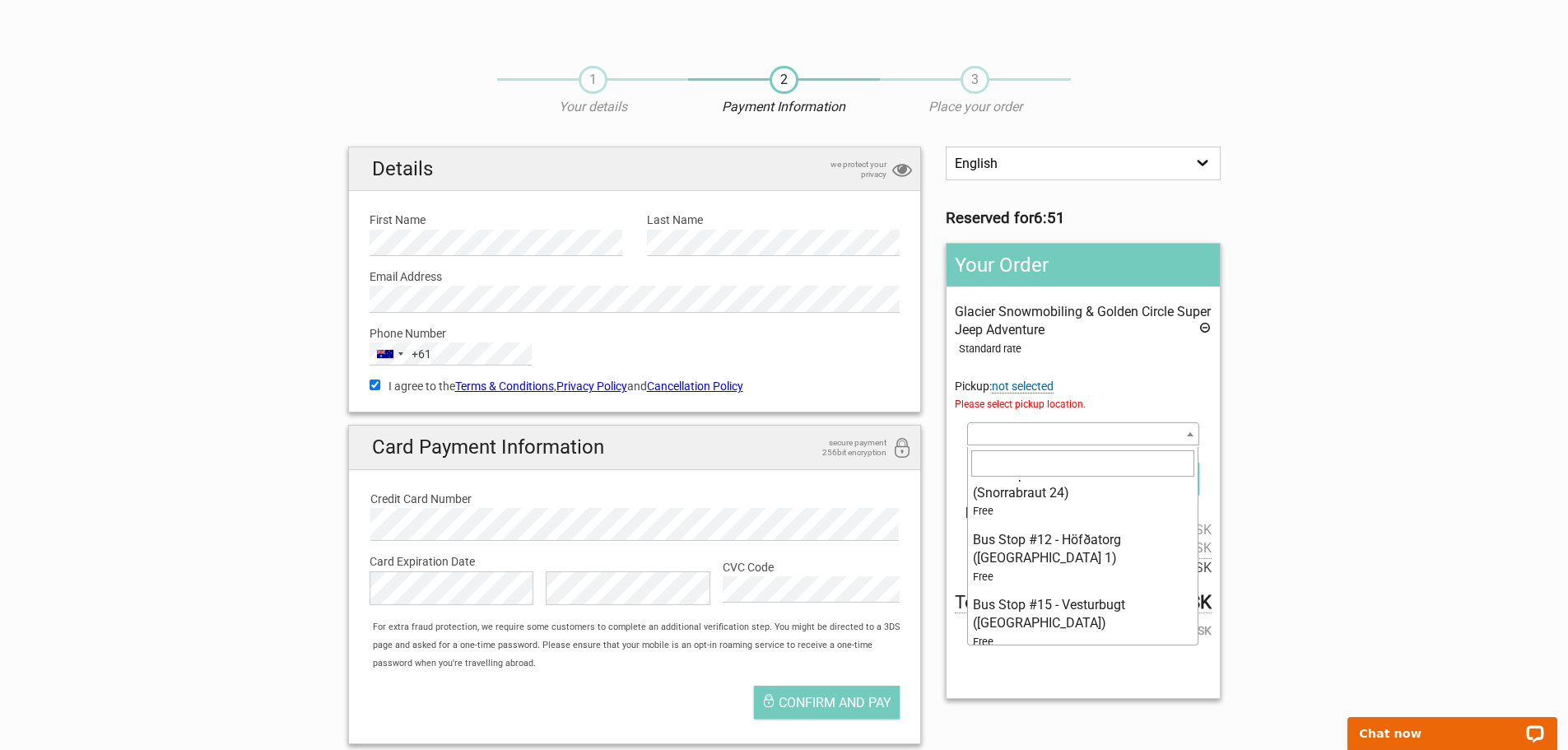
scroll to position [329, 0]
click at [1423, 472] on section "1 Your details 2 Payment Information 3 Place your order English Español Deutsch…" at bounding box center [784, 403] width 1568 height 708
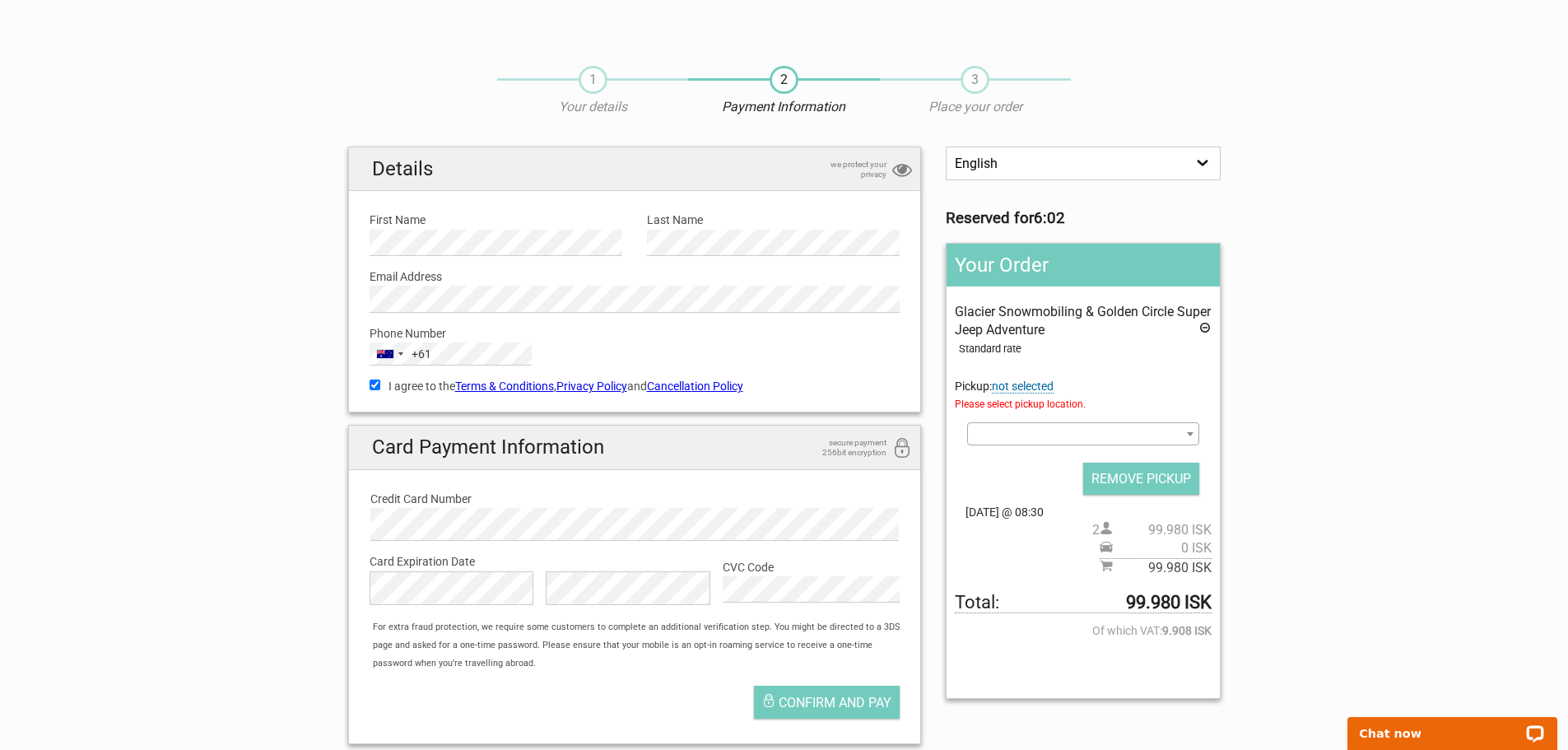
click at [1196, 431] on span at bounding box center [1191, 434] width 16 height 22
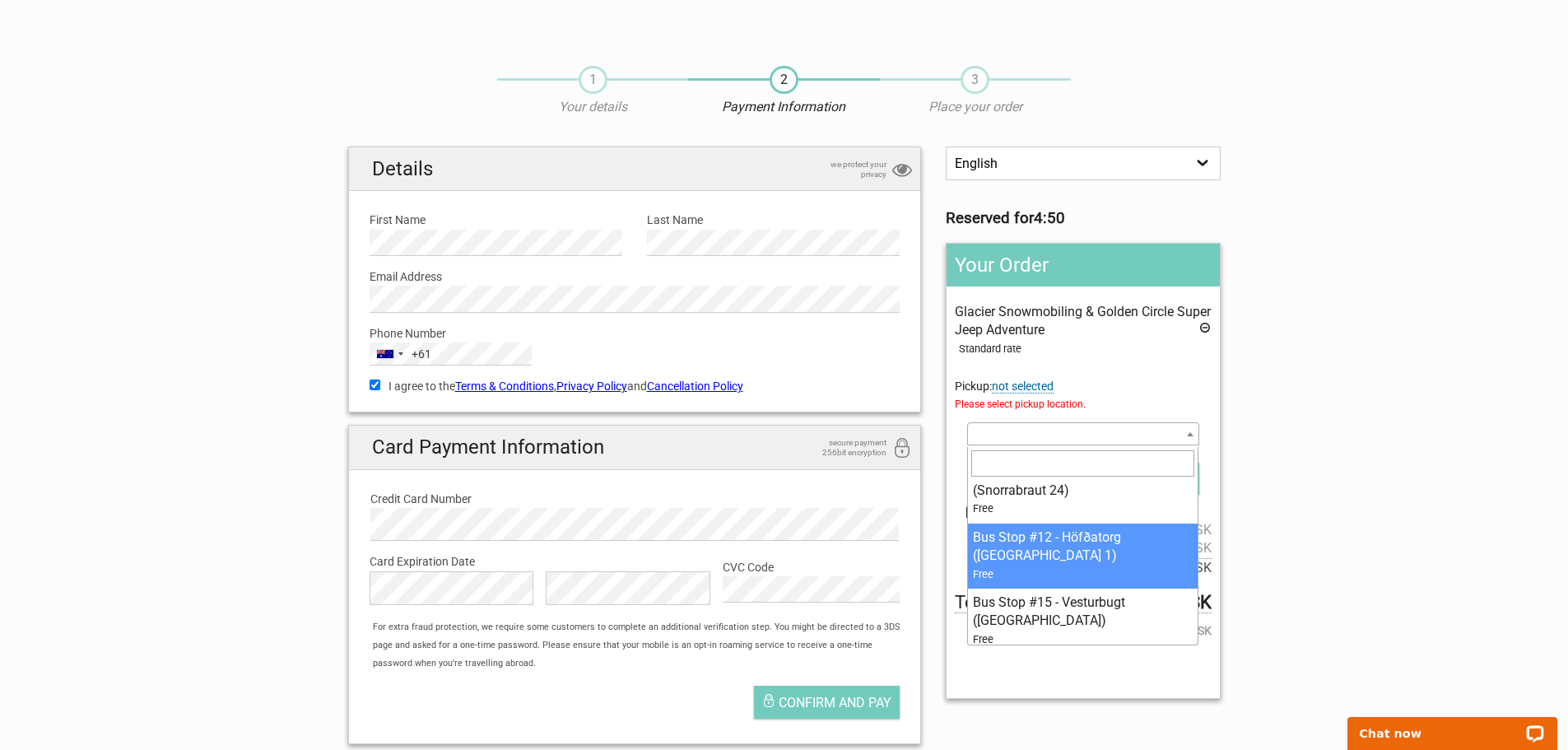
select select "1026470"
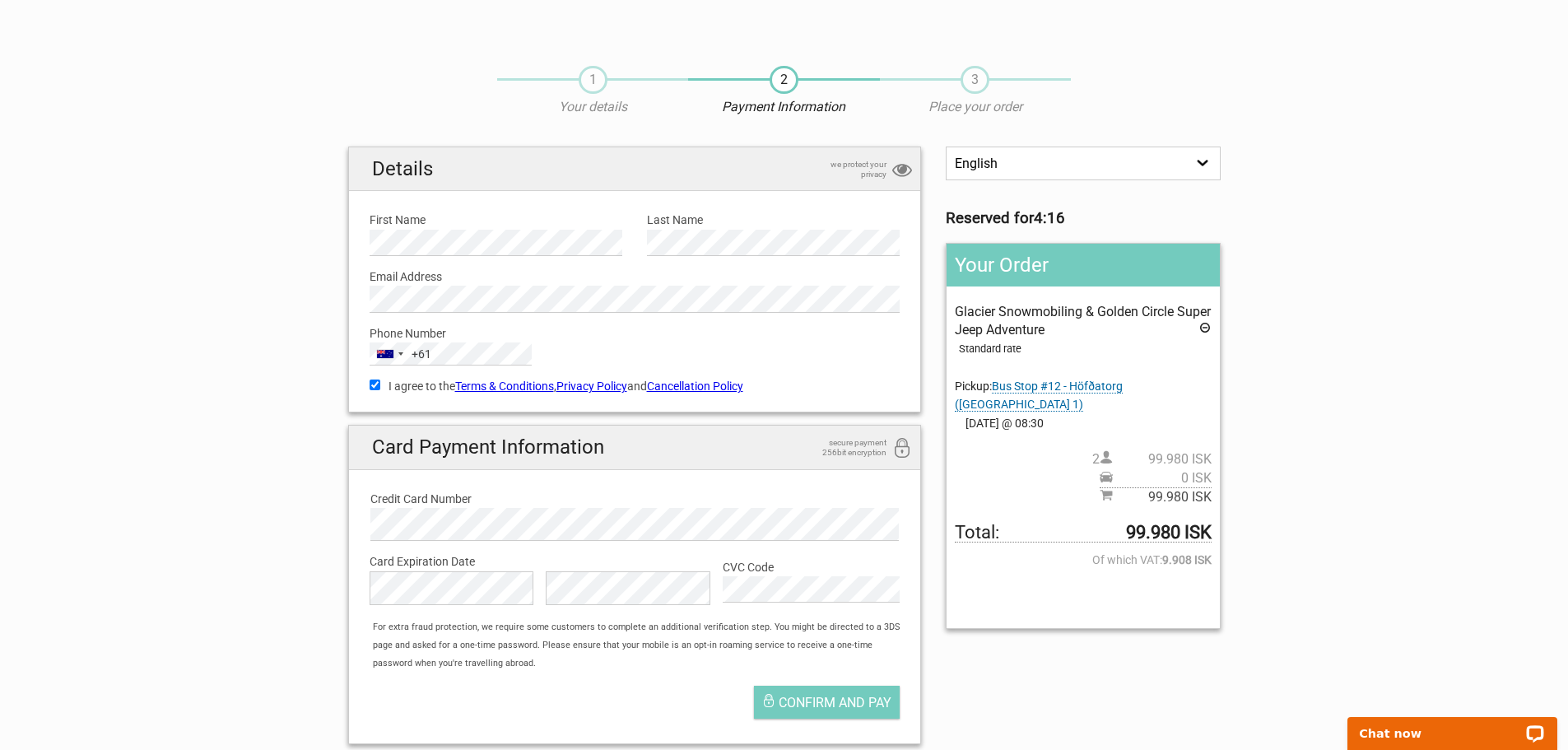
click at [1123, 387] on span "Bus Stop #12 - Höfðatorg (Þórunnartún 1)" at bounding box center [1039, 395] width 168 height 32
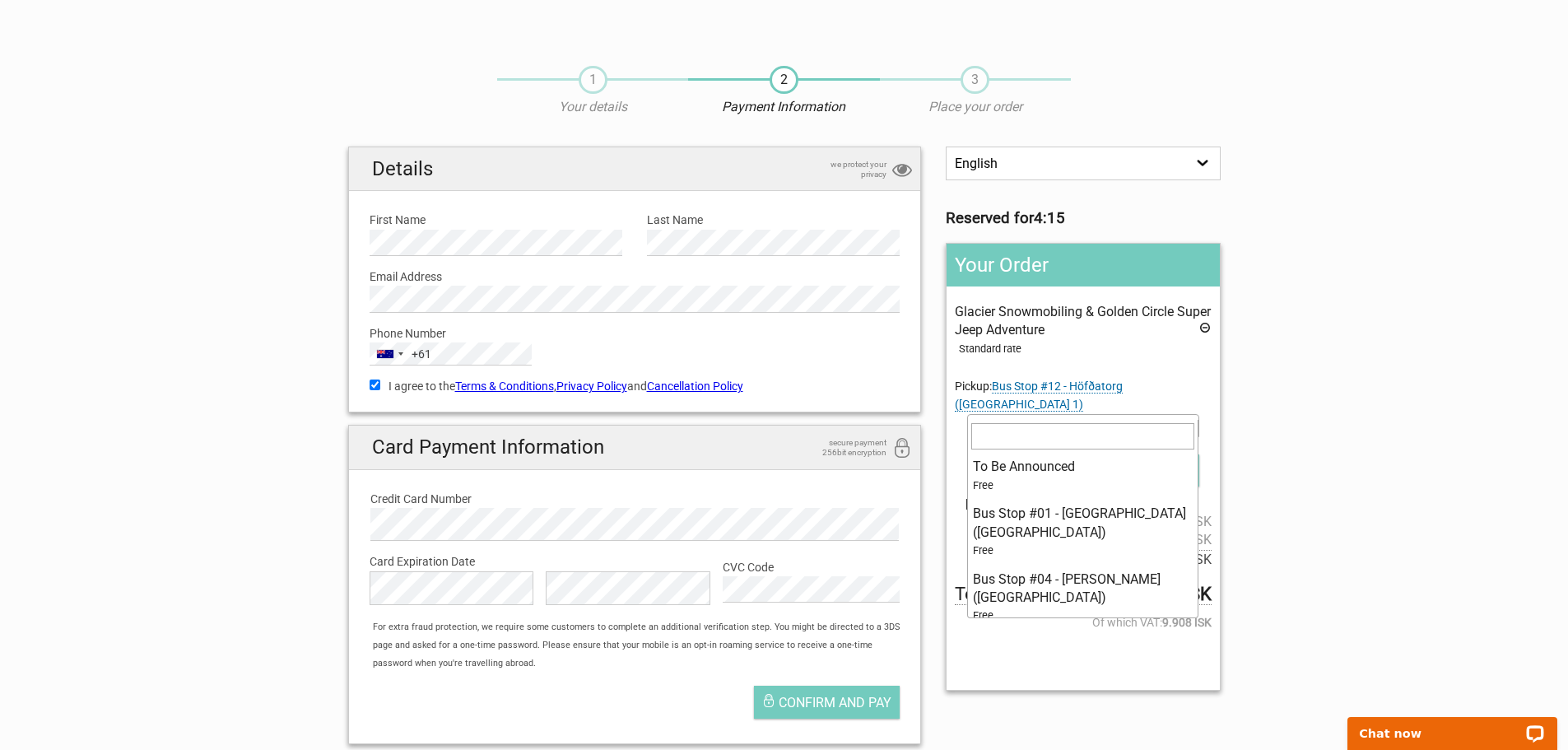
click at [1193, 424] on b at bounding box center [1190, 425] width 6 height 5
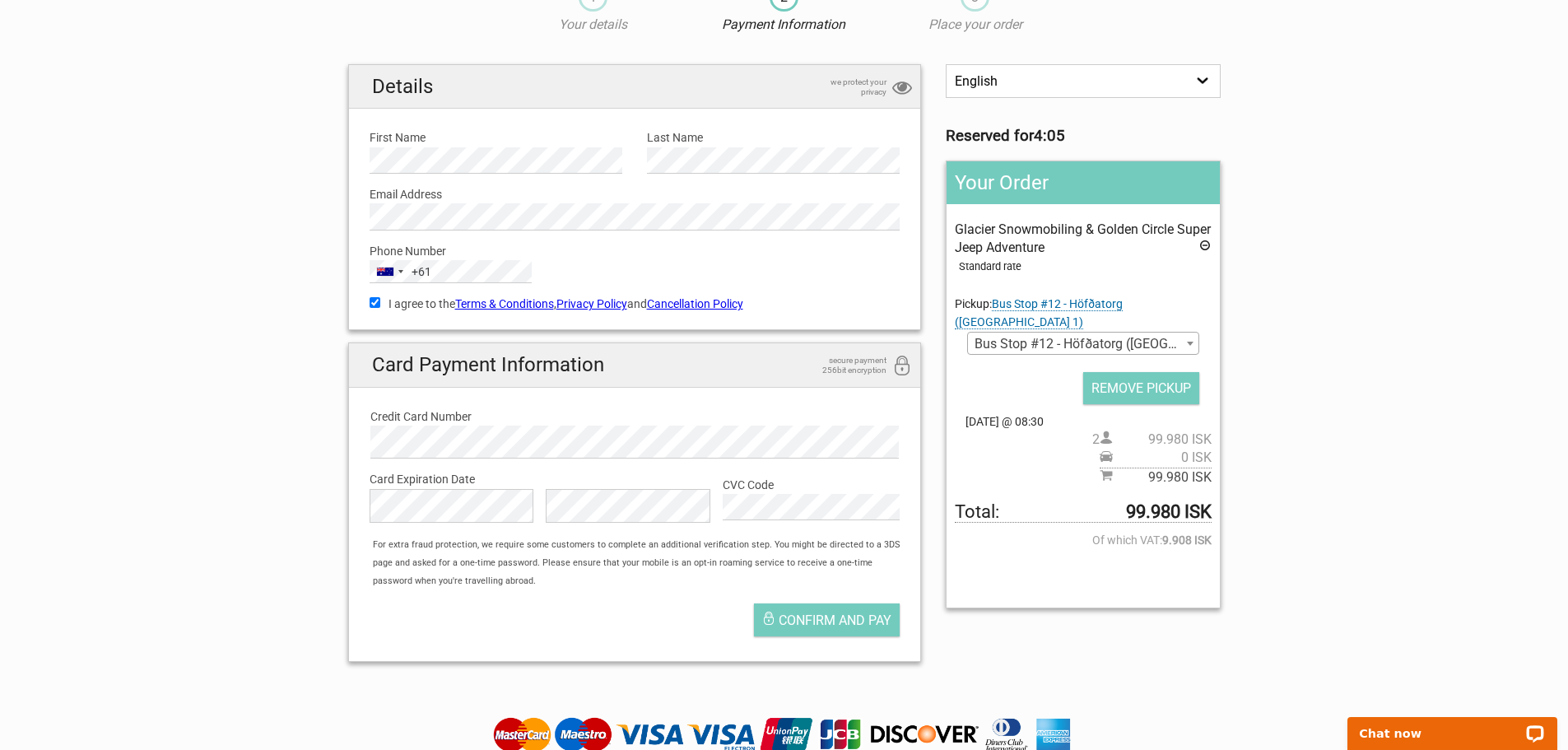
scroll to position [0, 0]
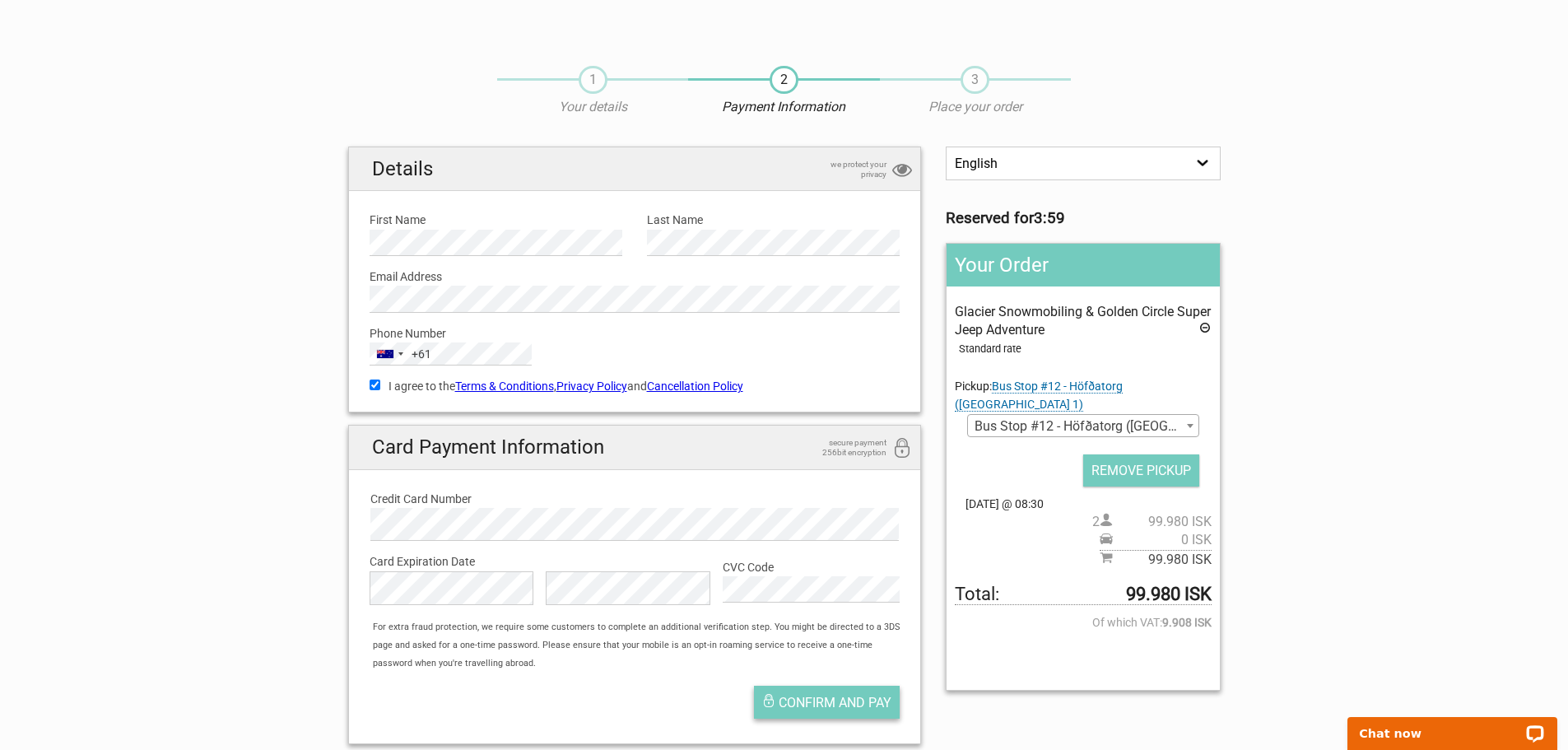
click at [847, 700] on span "Confirm and pay" at bounding box center [835, 702] width 113 height 15
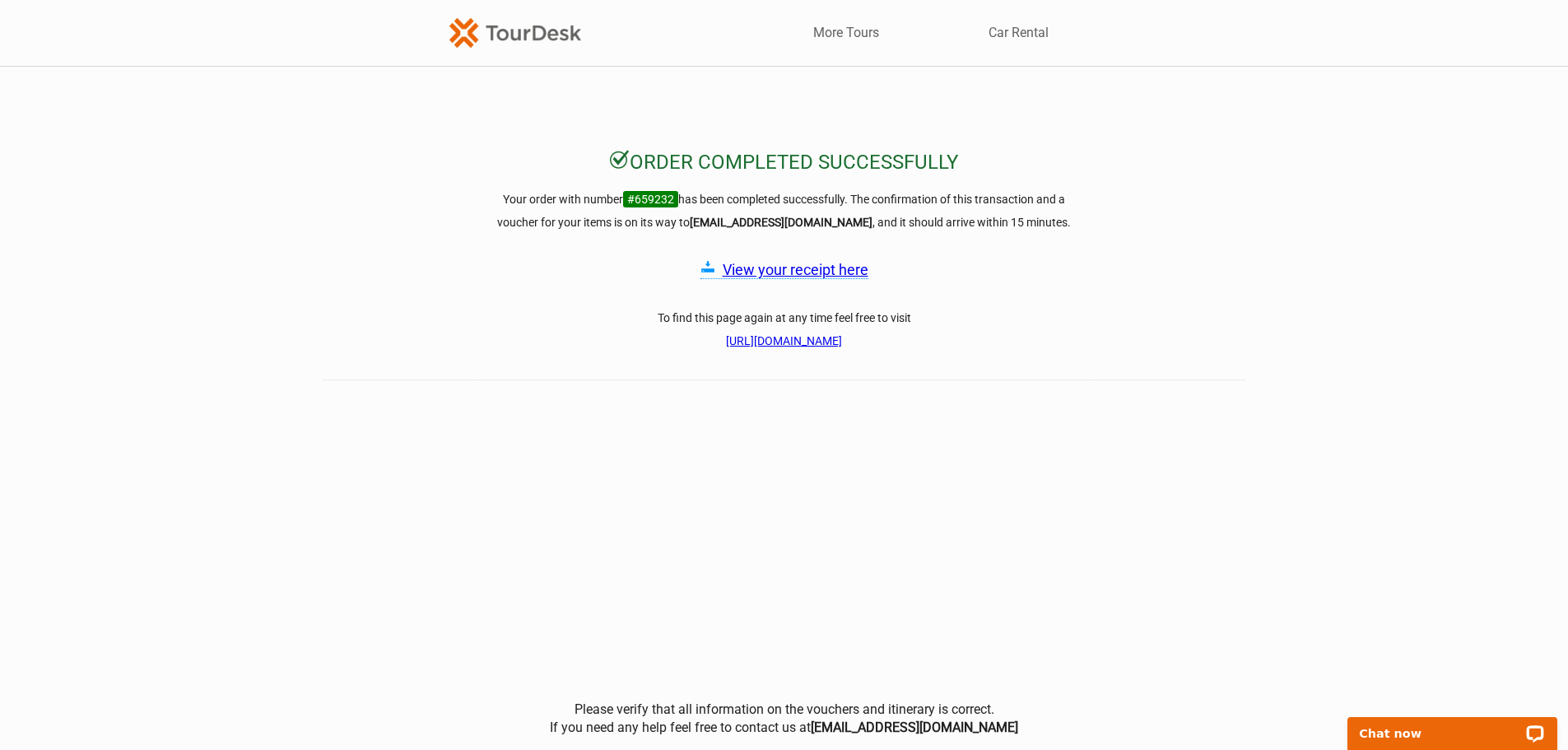
click at [804, 273] on link "View your receipt here" at bounding box center [796, 269] width 146 height 17
